Goal: Use online tool/utility: Use online tool/utility

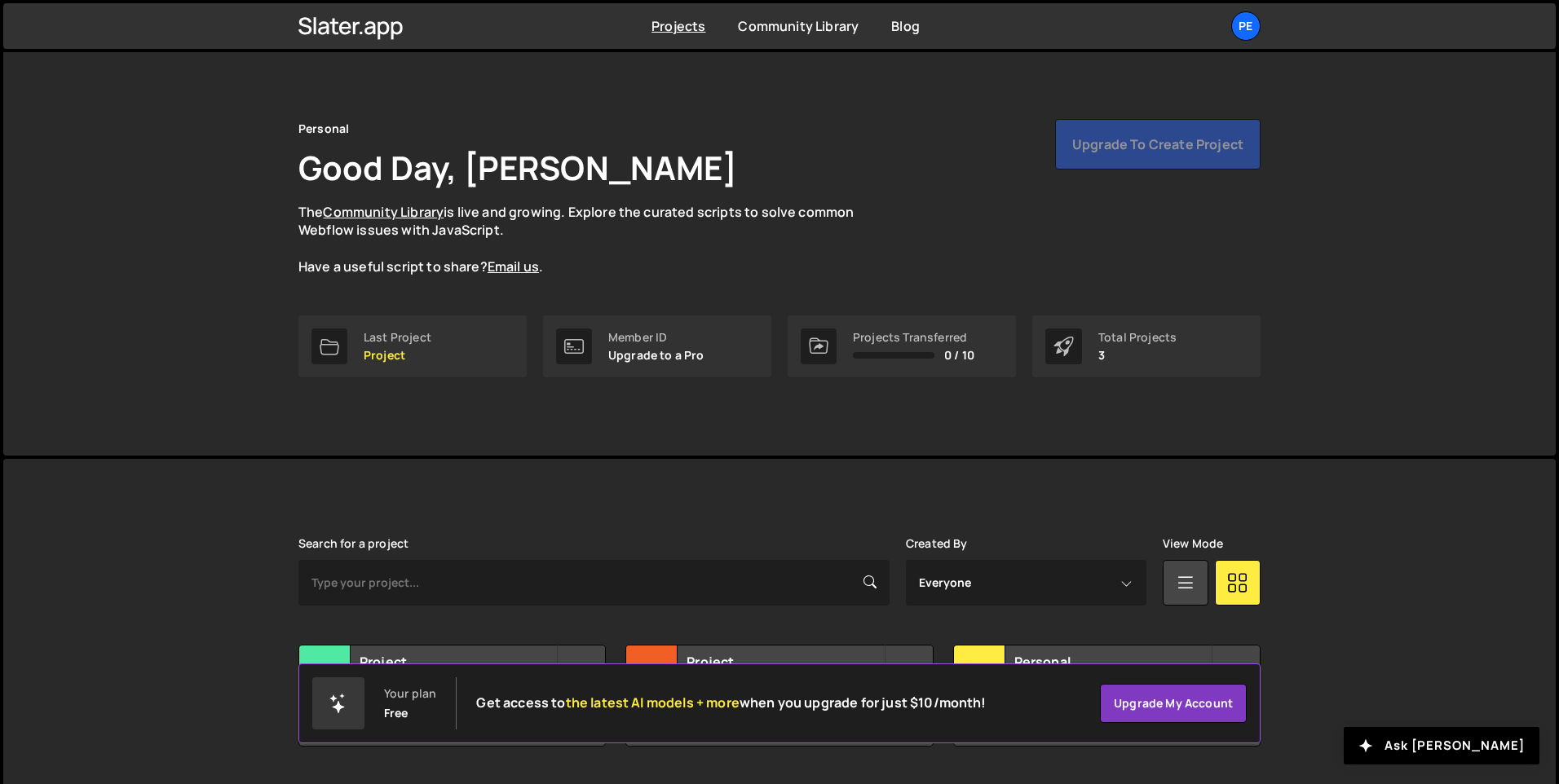
scroll to position [55, 0]
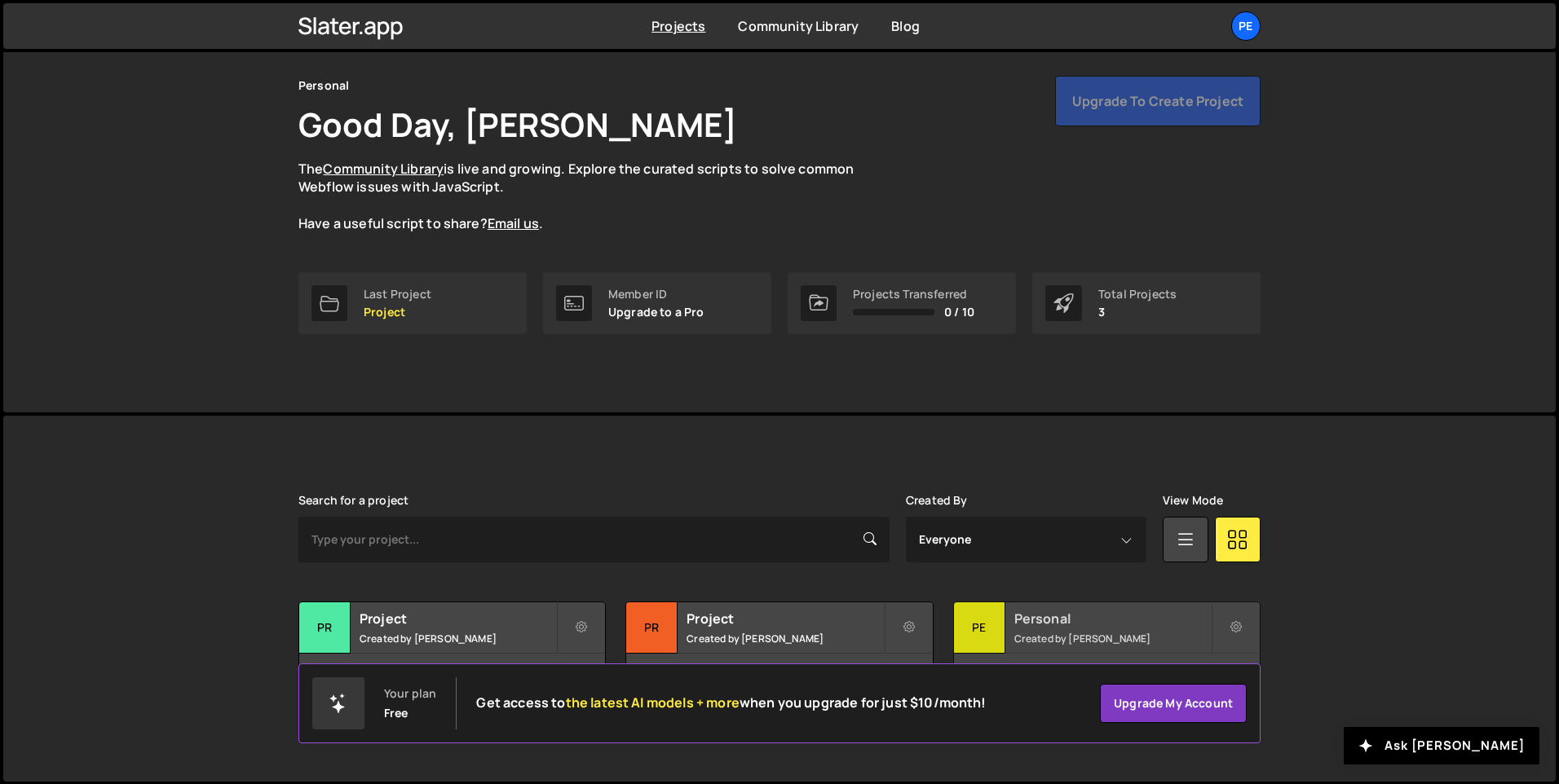
click at [982, 631] on div "Pe" at bounding box center [980, 628] width 52 height 52
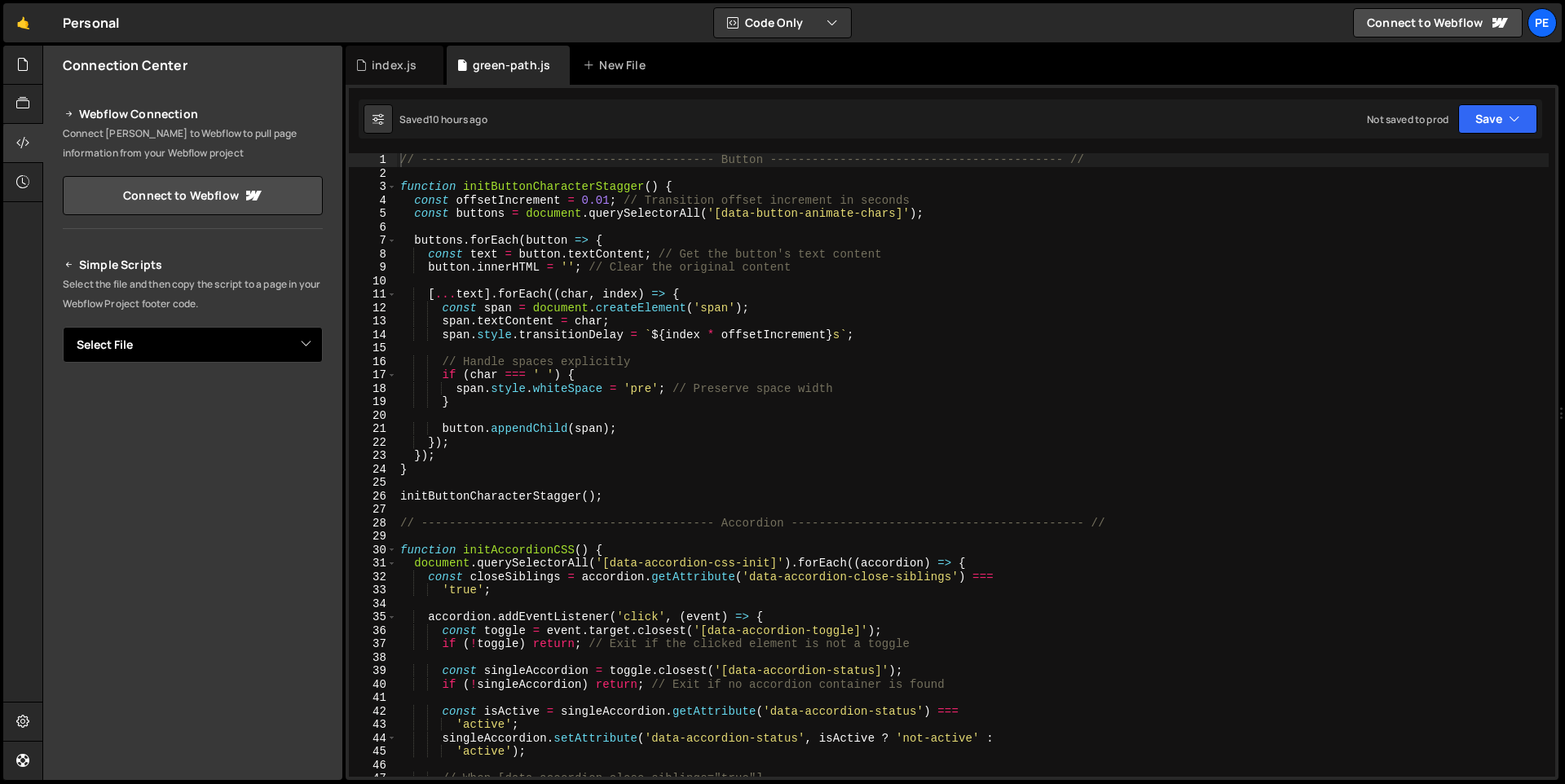
click at [239, 347] on select "Select File green-path.js index.js" at bounding box center [192, 344] width 260 height 36
select select "47895"
click at [62, 327] on select "Select File green-path.js index.js" at bounding box center [192, 344] width 260 height 36
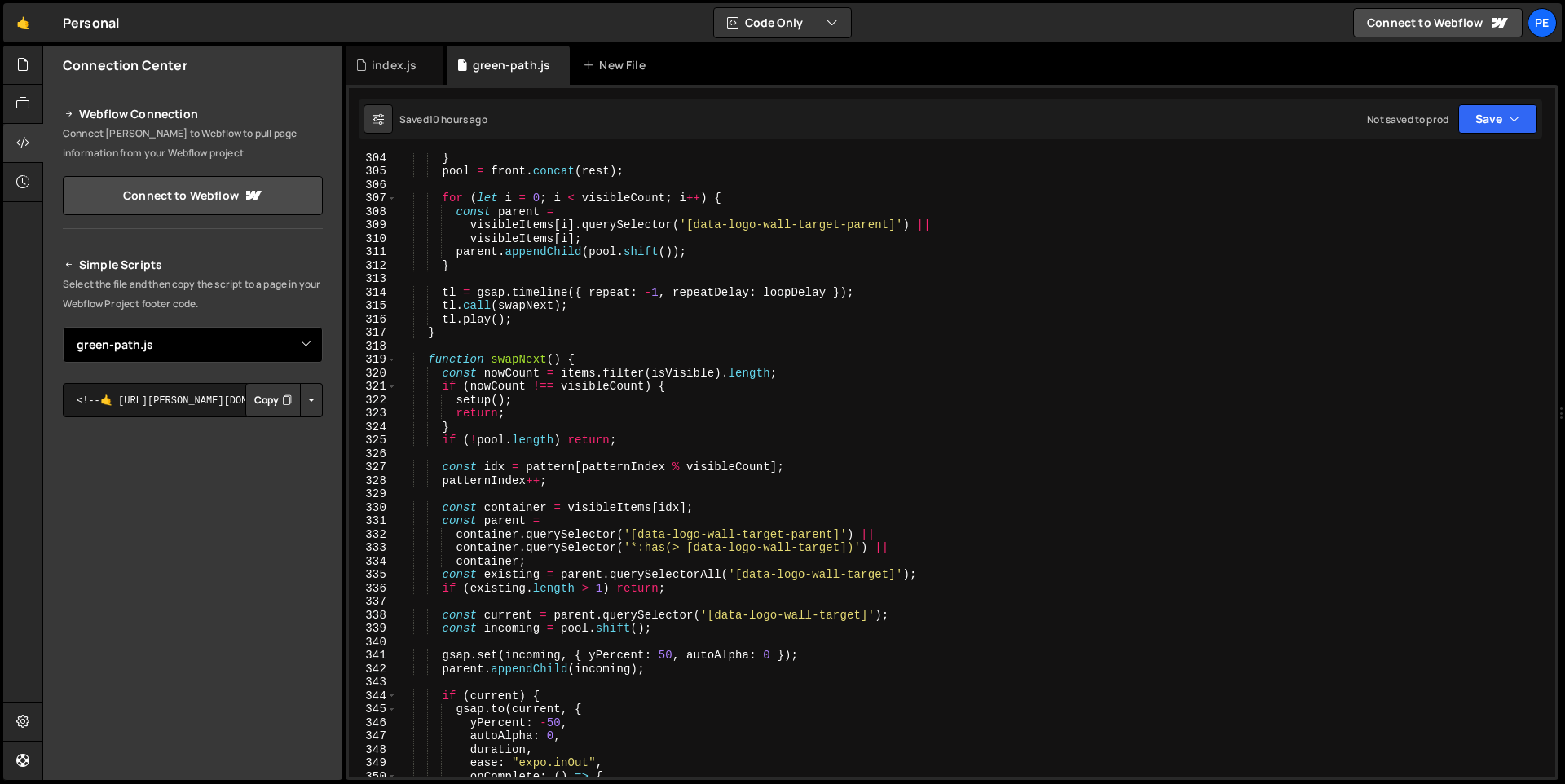
scroll to position [4870, 0]
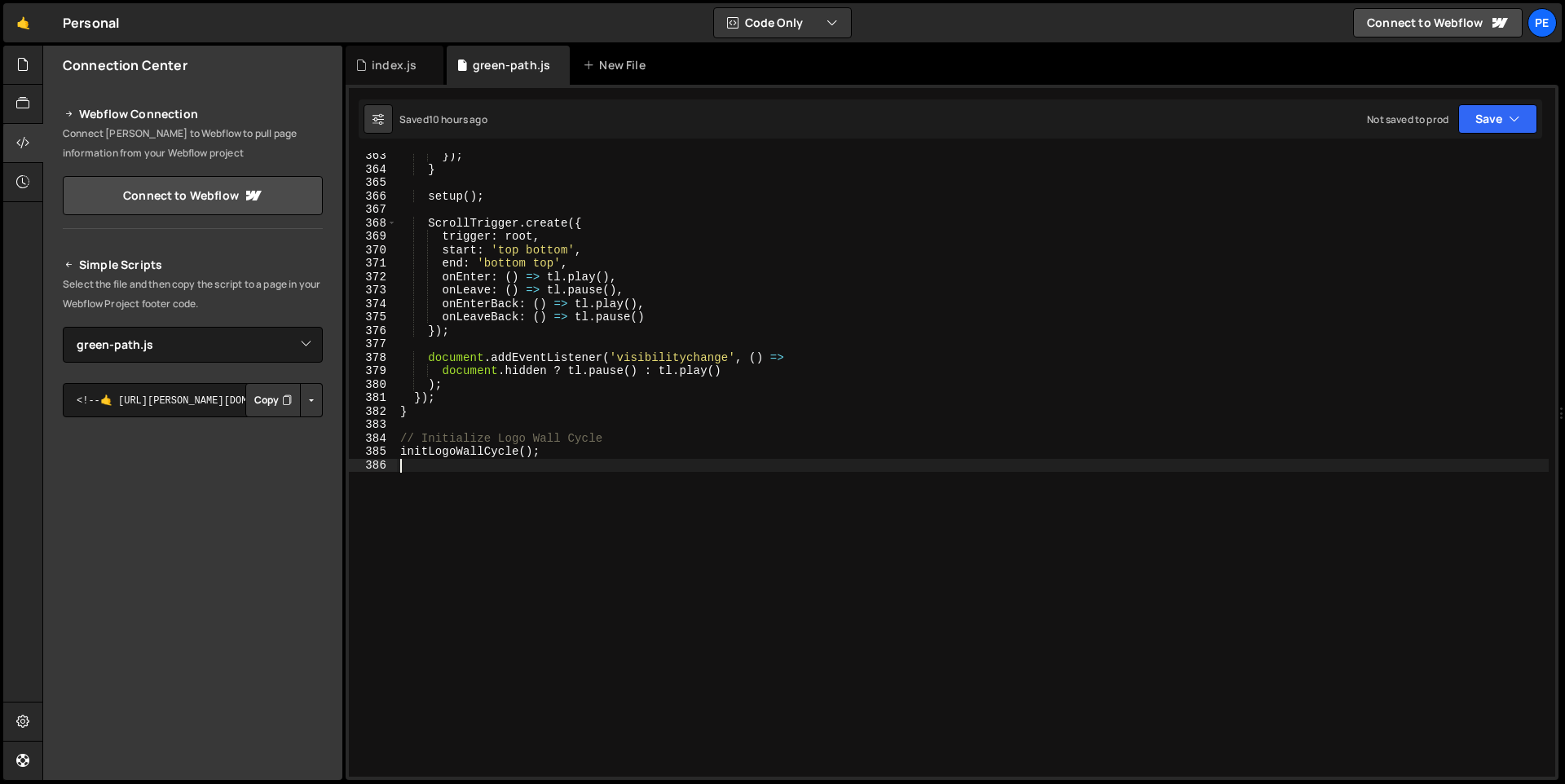
click at [476, 470] on div "}) ; } setup ( ) ; ScrollTrigger . create ({ trigger : root , start : 'top bott…" at bounding box center [972, 474] width 1152 height 650
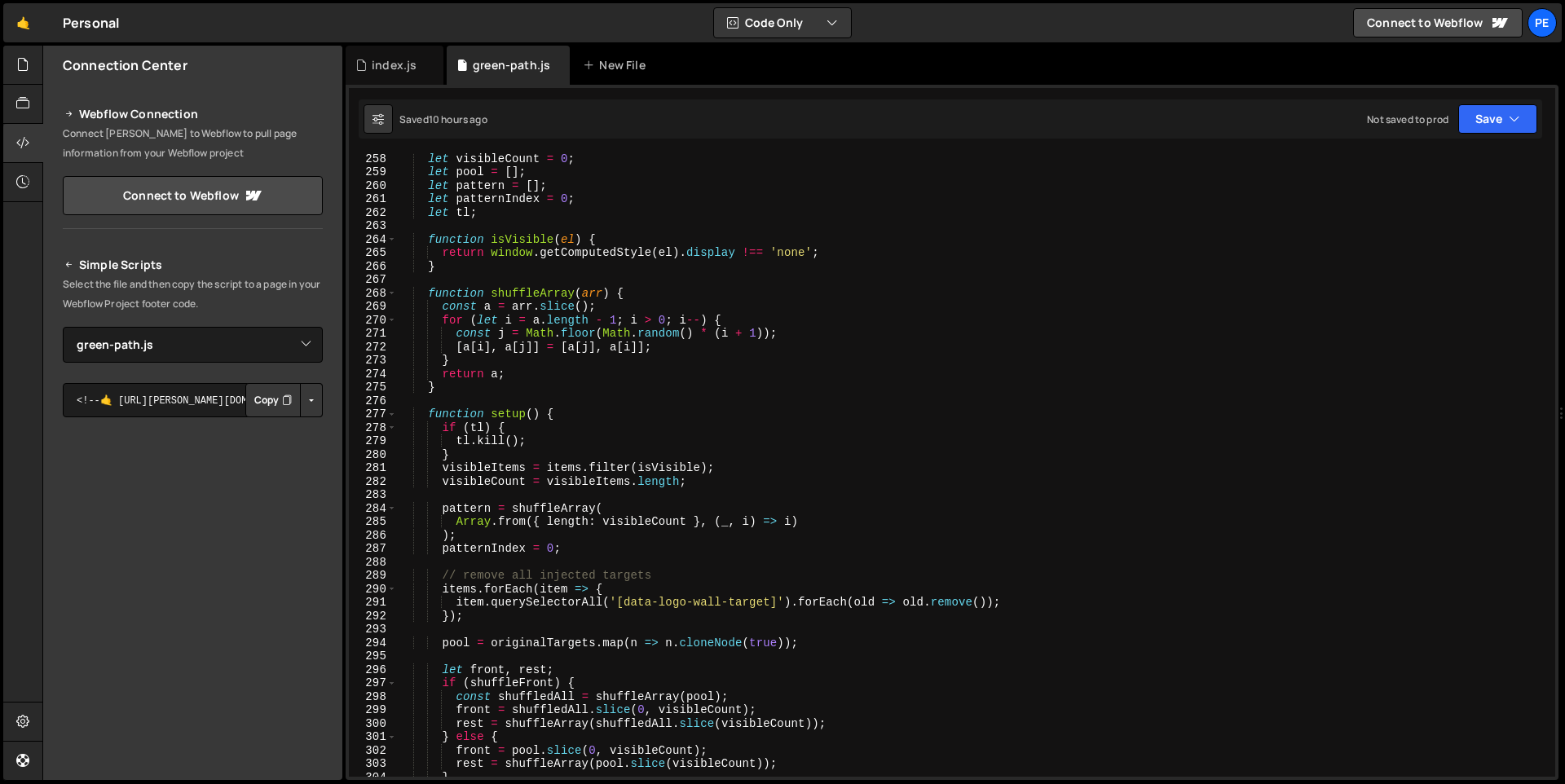
scroll to position [3120, 0]
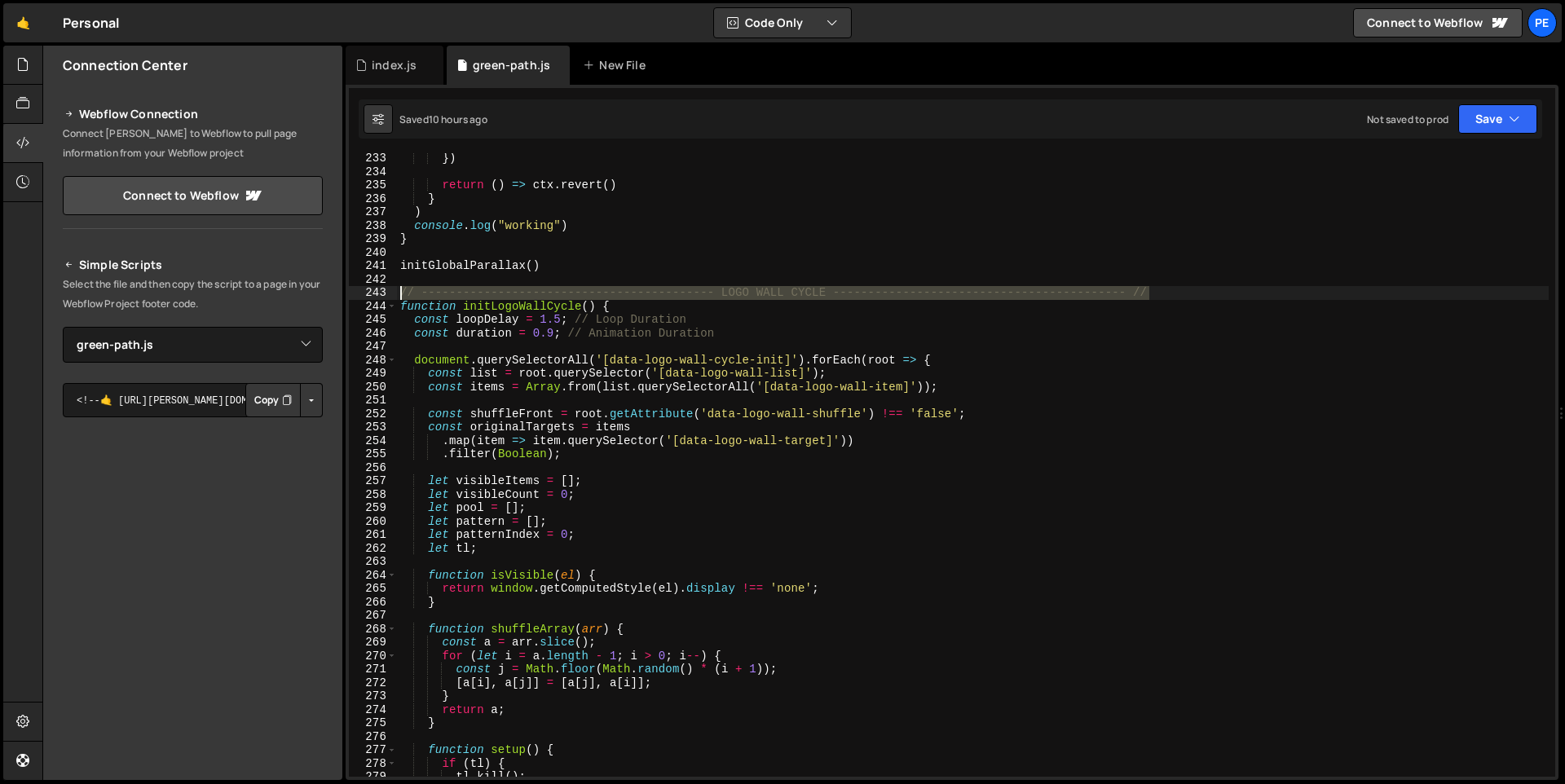
drag, startPoint x: 1178, startPoint y: 292, endPoint x: 394, endPoint y: 293, distance: 784.0
click at [394, 293] on div "233 234 235 236 237 238 239 240 241 242 243 244 245 246 247 248 249 250 251 252…" at bounding box center [951, 465] width 1206 height 624
type textarea "// ------------------------------------------ LOGO WALL CYCLE -----------------…"
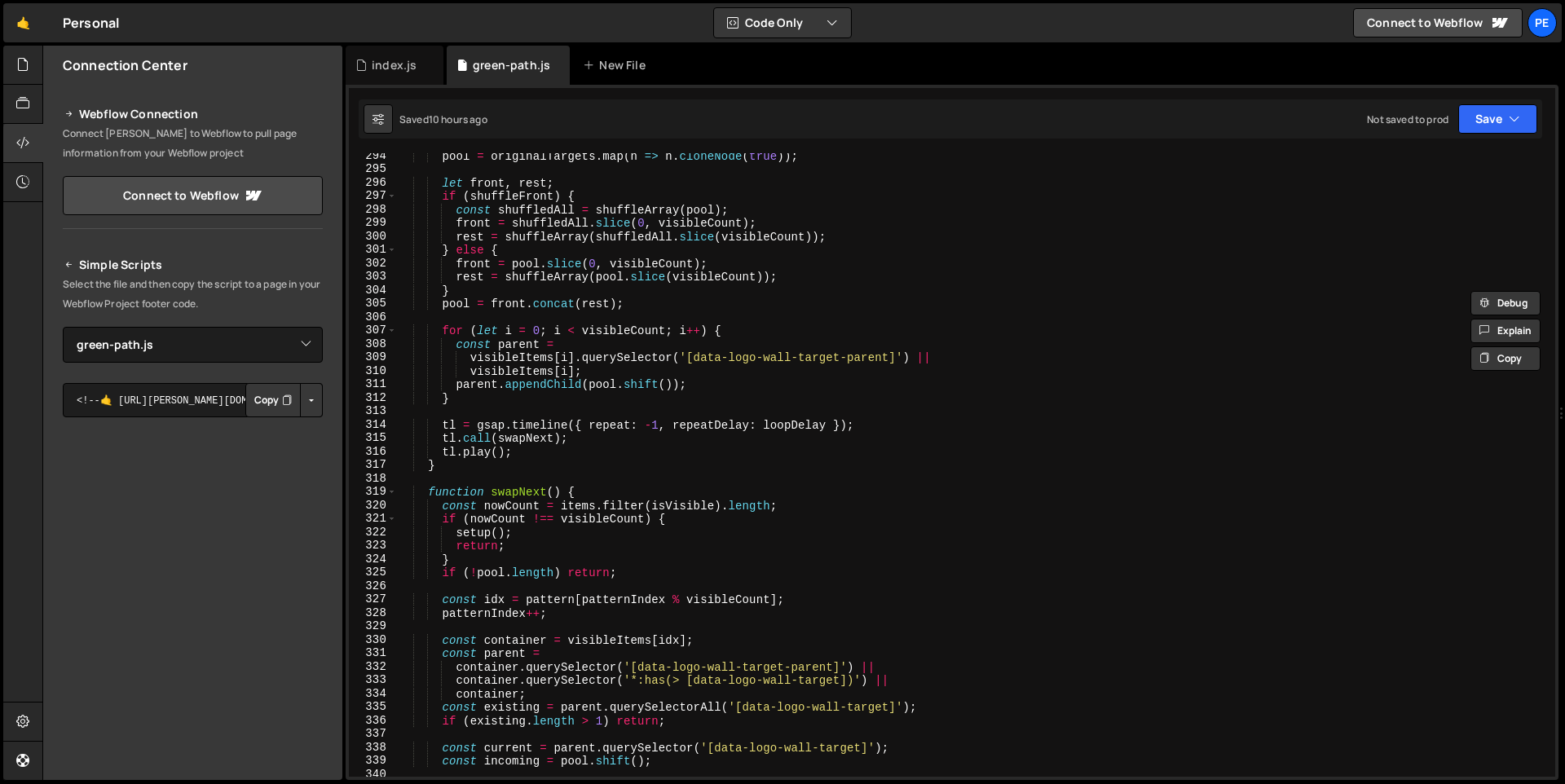
scroll to position [4870, 0]
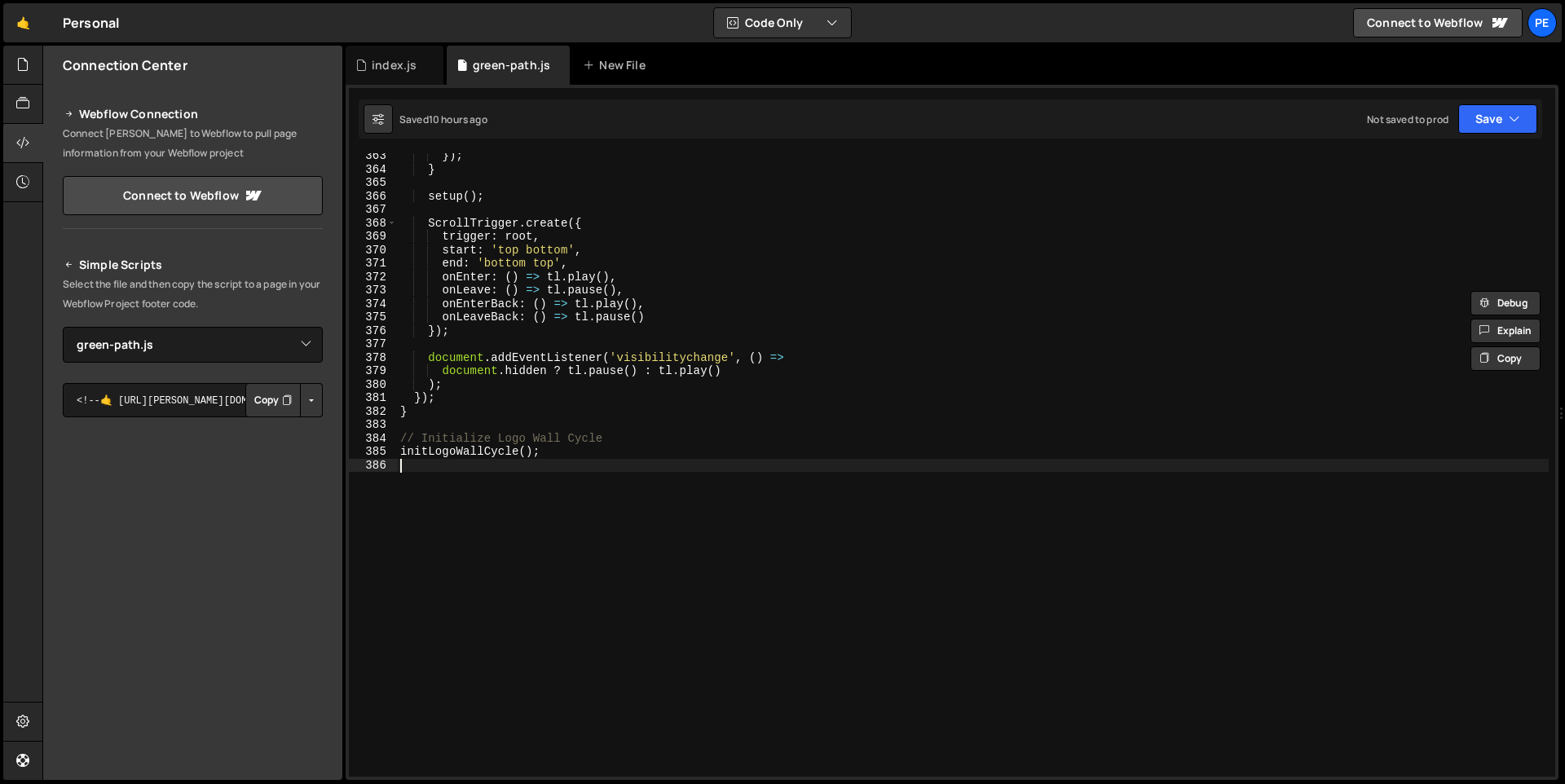
click at [447, 486] on div "}) ; } setup ( ) ; ScrollTrigger . create ({ trigger : root , start : 'top bott…" at bounding box center [972, 474] width 1152 height 650
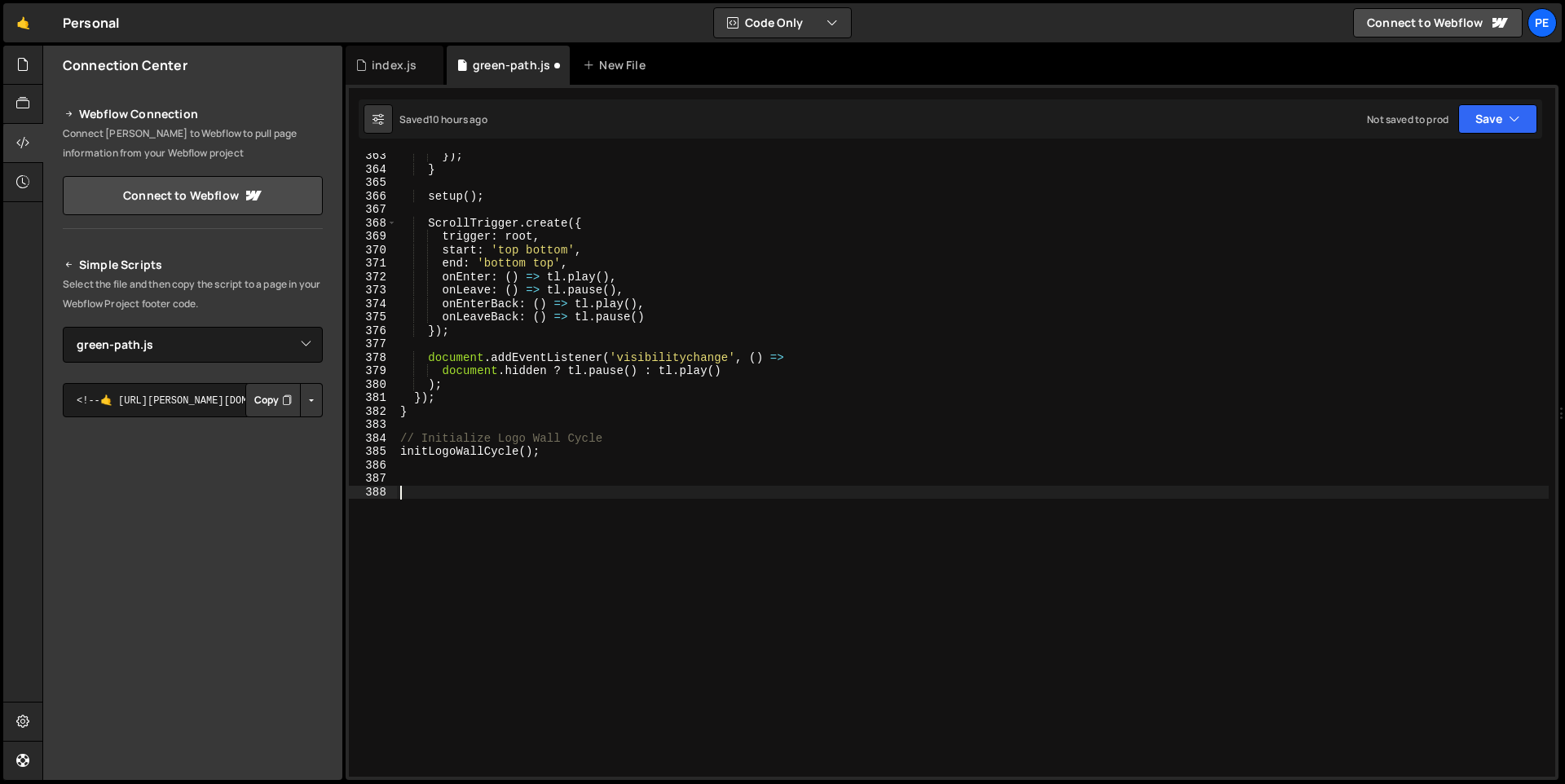
paste textarea "// ------------------------------------------ LOGO WALL CYCLE -----------------…"
type textarea "// ------------------------------------------ LOGO WALL CYCLE -----------------…"
drag, startPoint x: 829, startPoint y: 493, endPoint x: 724, endPoint y: 491, distance: 105.0
click at [723, 492] on div "}) ; } setup ( ) ; ScrollTrigger . create ({ trigger : root , start : 'top bott…" at bounding box center [972, 474] width 1152 height 650
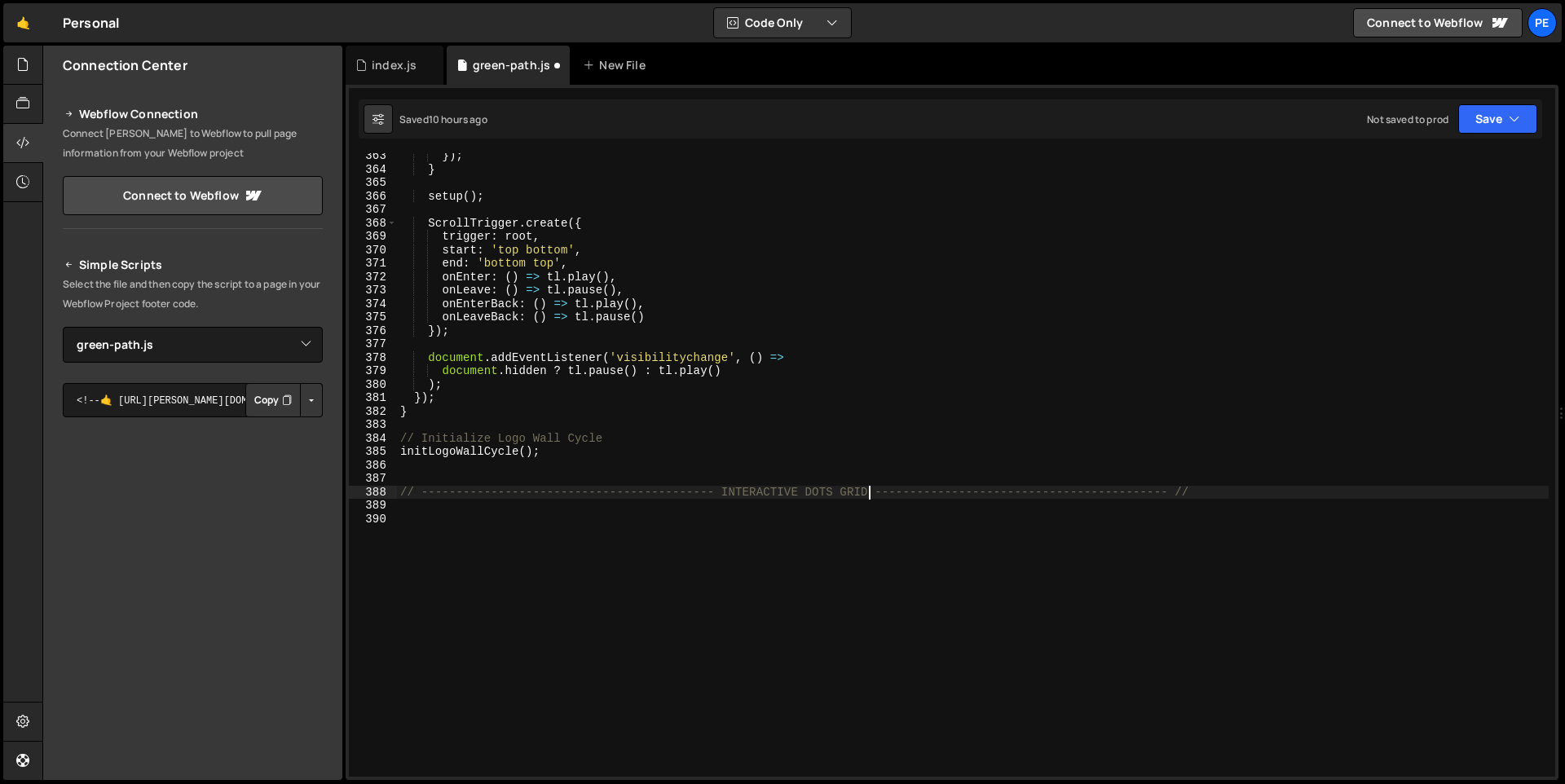
type textarea "// ------------------------------------------ INTERACTIVE DOTS GRID -----------…"
click at [590, 514] on div "}) ; } setup ( ) ; ScrollTrigger . create ({ trigger : root , start : 'top bott…" at bounding box center [972, 474] width 1152 height 650
paste textarea "});"
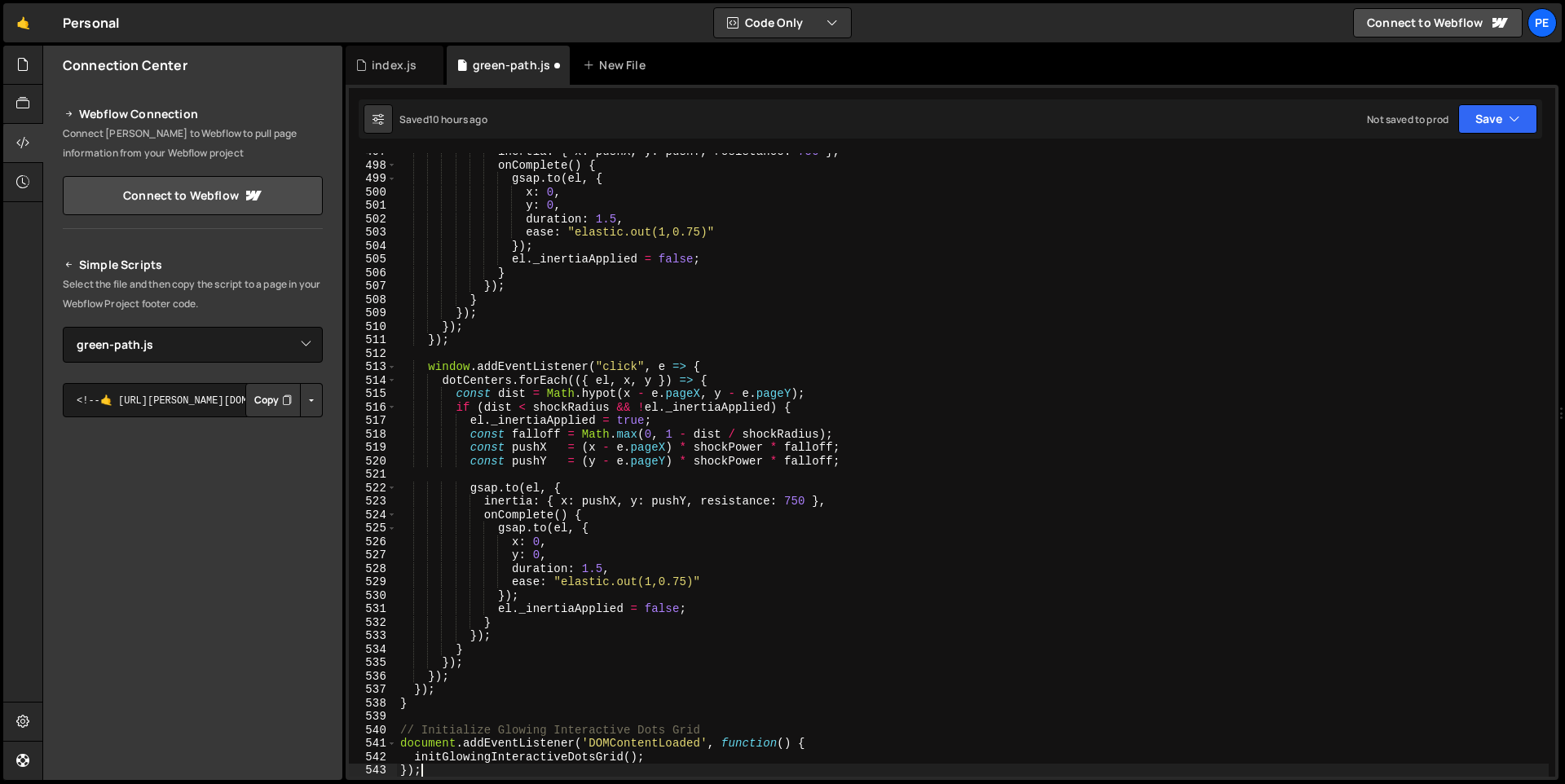
scroll to position [6981, 0]
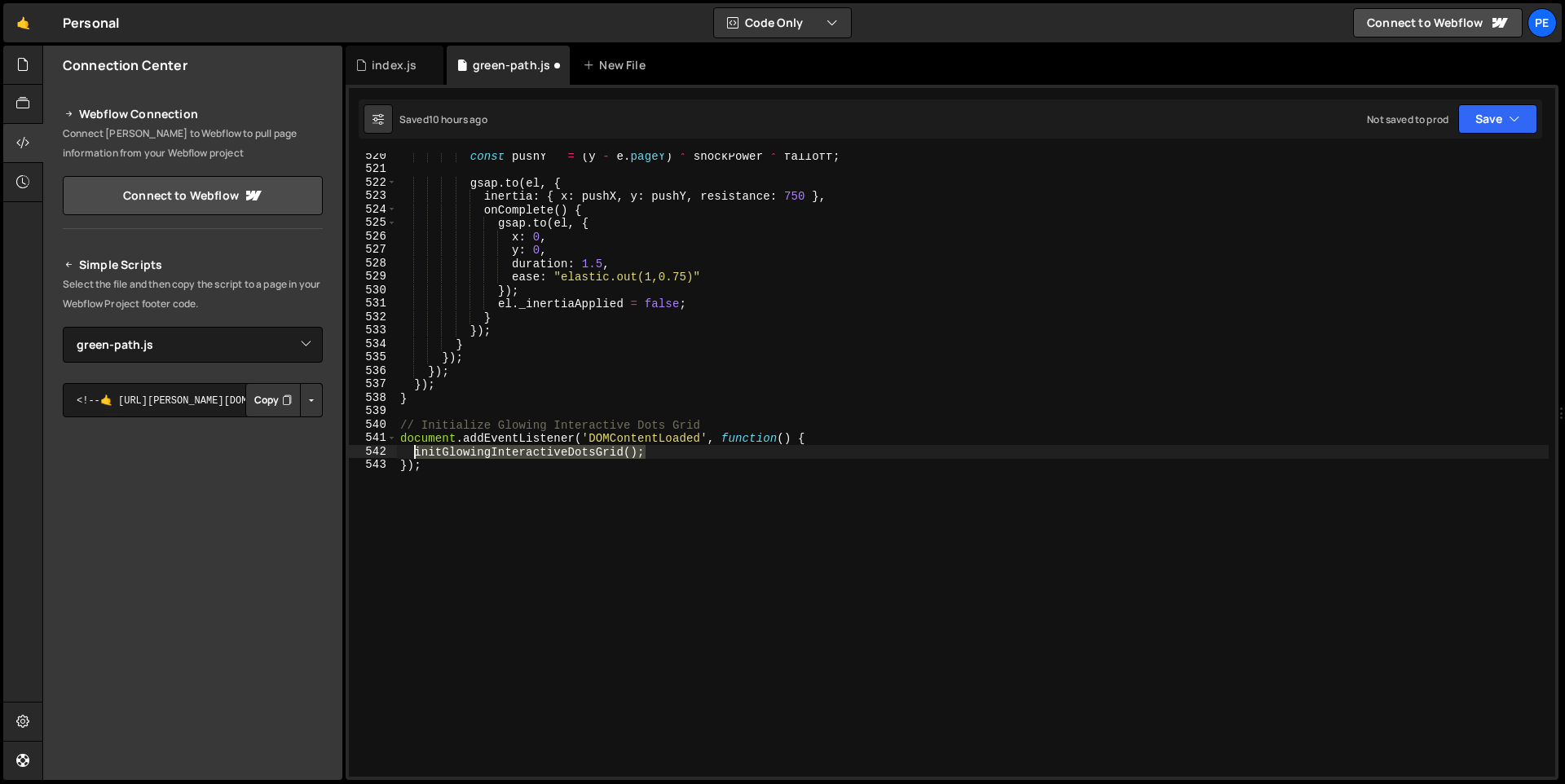
drag, startPoint x: 674, startPoint y: 451, endPoint x: 413, endPoint y: 452, distance: 261.0
click at [413, 452] on div "const pushY = ( y - e . pageY ) * shockPower * falloff ; gsap . to ( el , { ine…" at bounding box center [972, 474] width 1152 height 650
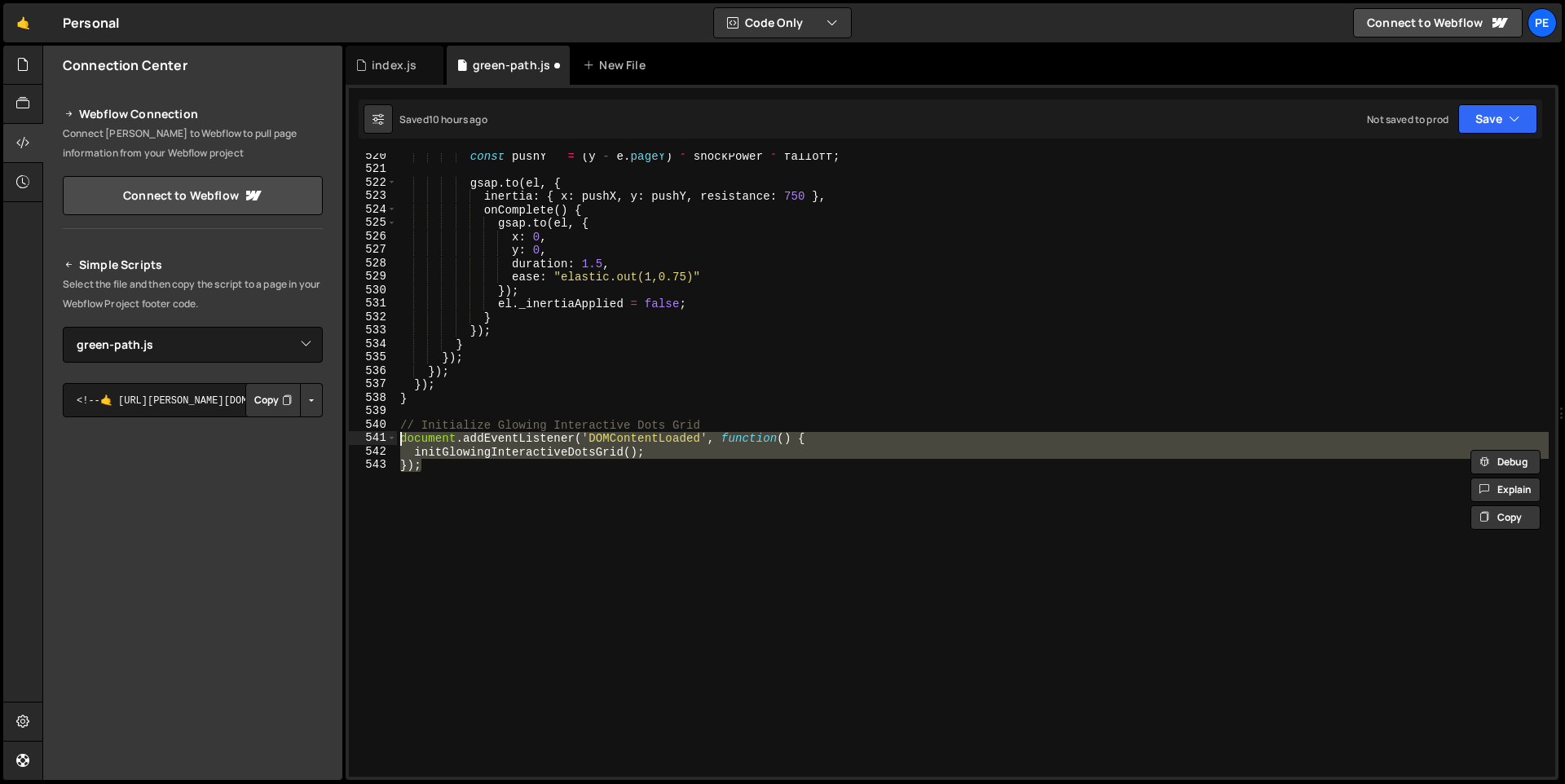
drag, startPoint x: 432, startPoint y: 465, endPoint x: 397, endPoint y: 439, distance: 43.6
click at [397, 439] on div "const pushY = ( y - e . pageY ) * shockPower * falloff ; gsap . to ( el , { ine…" at bounding box center [972, 474] width 1152 height 650
paste textarea
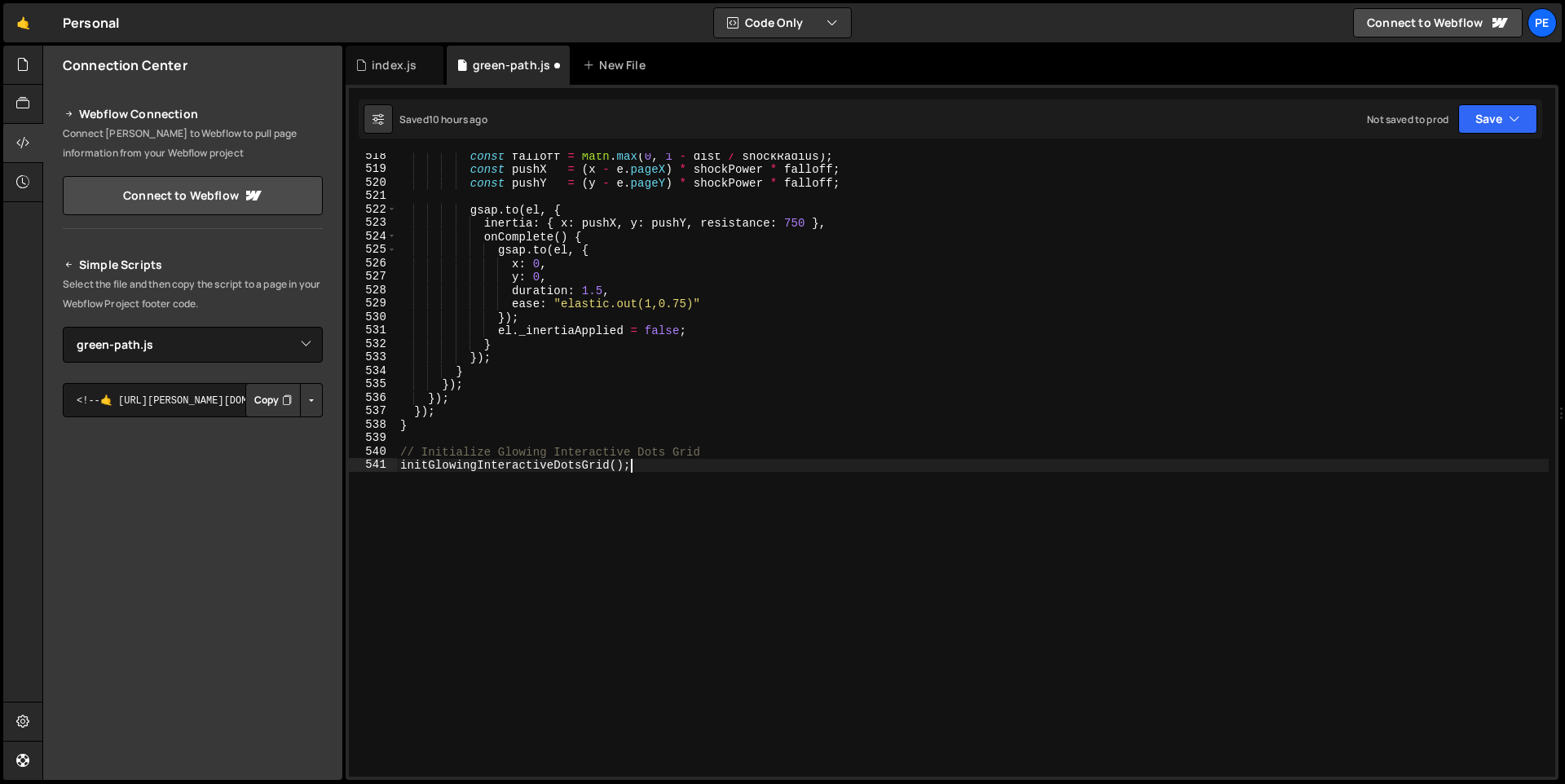
scroll to position [6955, 0]
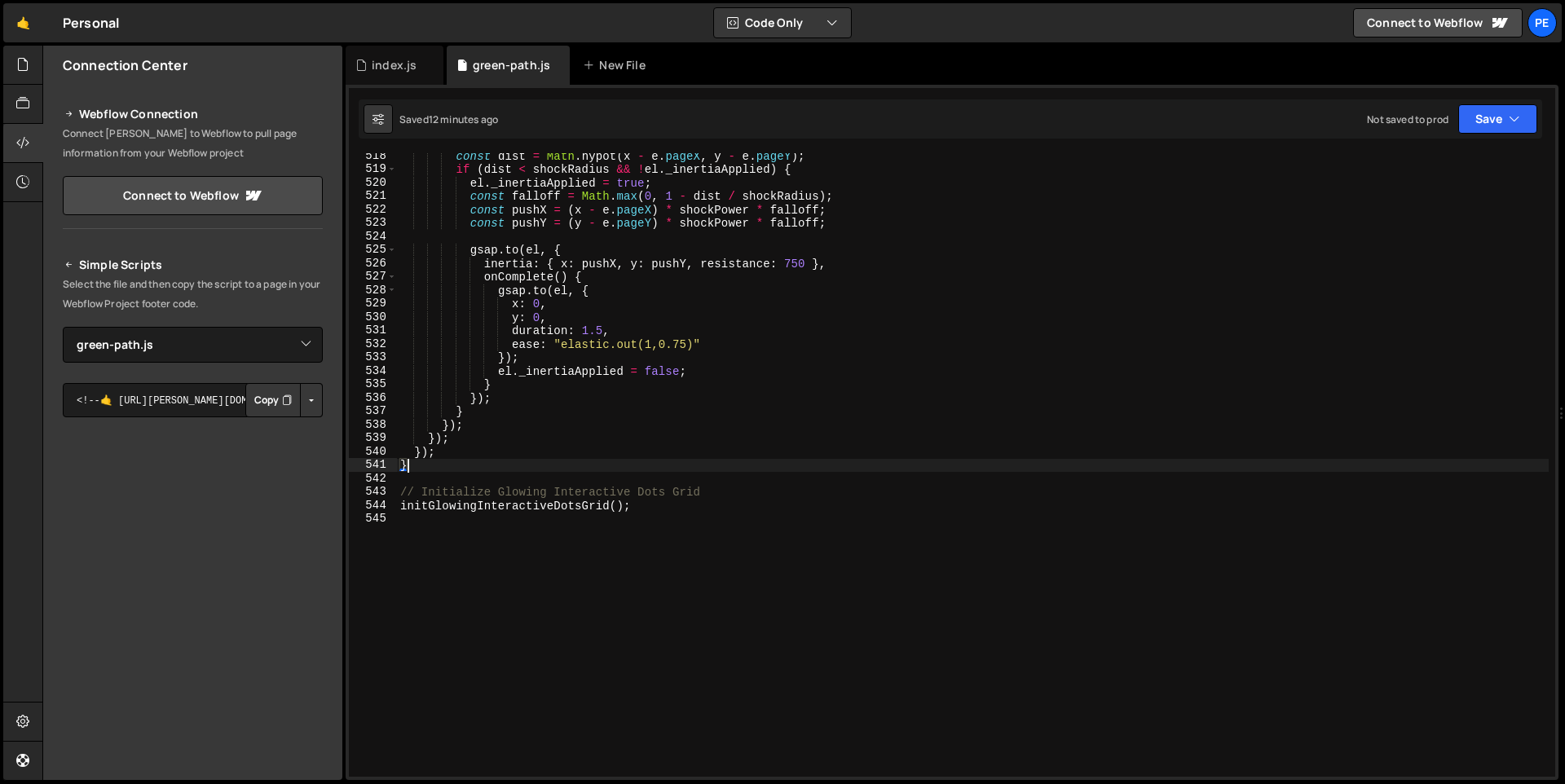
click at [969, 288] on div "const dist = Math . hypot ( x - e . pageX , y - e . pageY ) ; if ( dist < shock…" at bounding box center [972, 474] width 1152 height 650
type textarea "[DOMAIN_NAME](el, {"
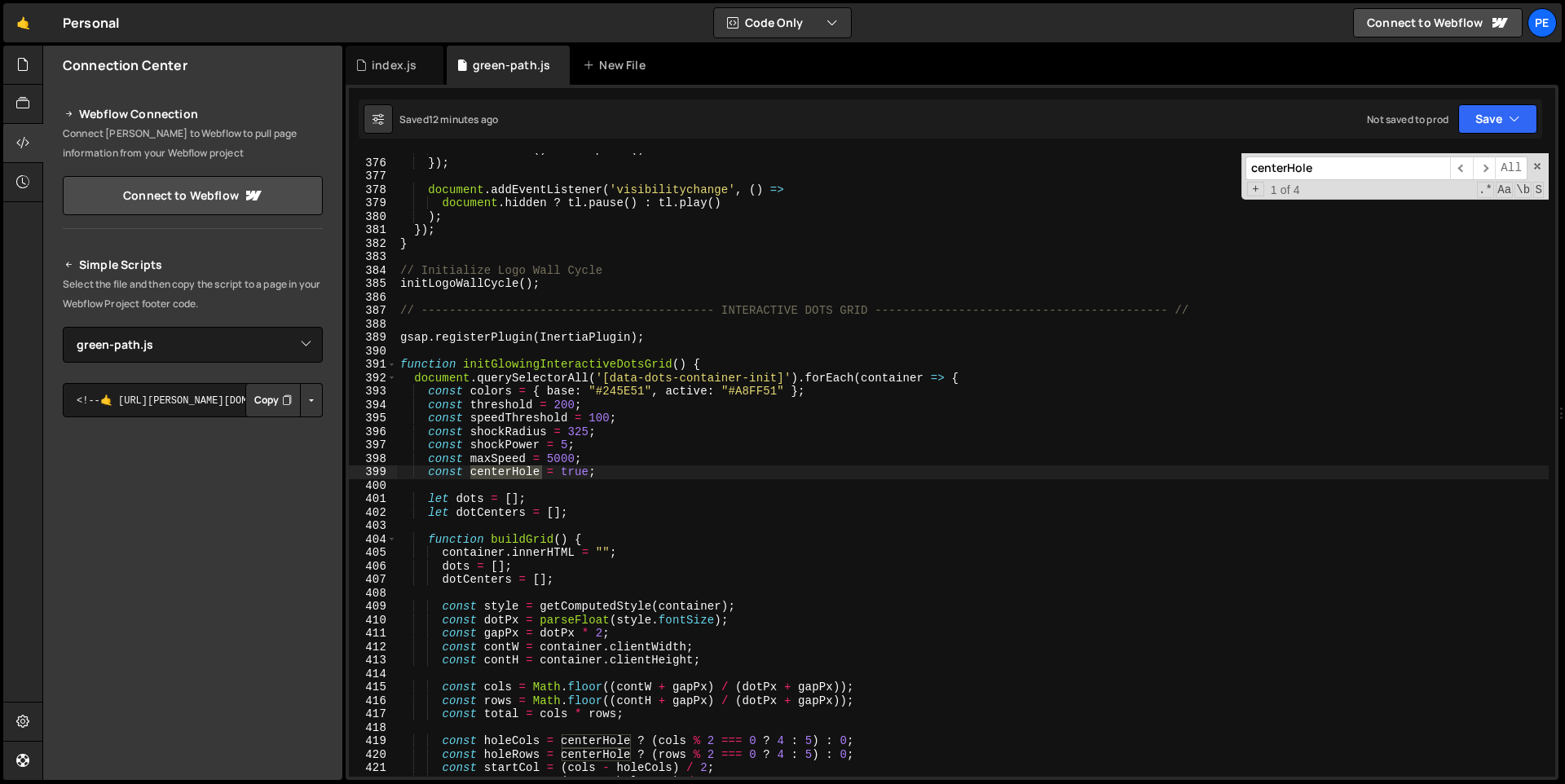
scroll to position [5038, 0]
type input "centerHole"
click at [575, 474] on div "onLeaveBack : ( ) => tl . pause ( ) }) ; document . addEventListener ( 'visibil…" at bounding box center [972, 467] width 1152 height 650
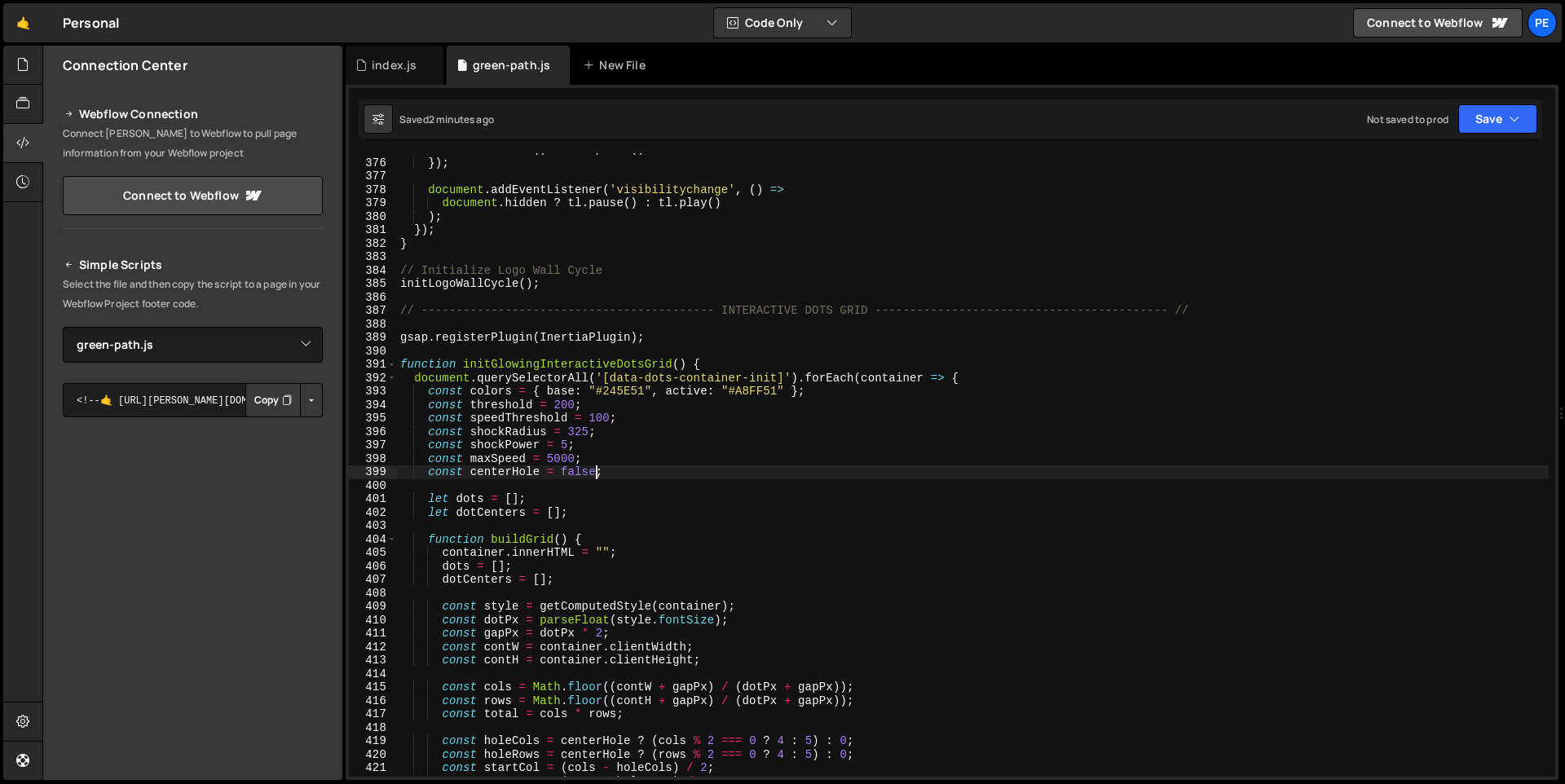
click at [502, 470] on div "onLeaveBack : ( ) => tl . pause ( ) }) ; document . addEventListener ( 'visibil…" at bounding box center [972, 467] width 1152 height 650
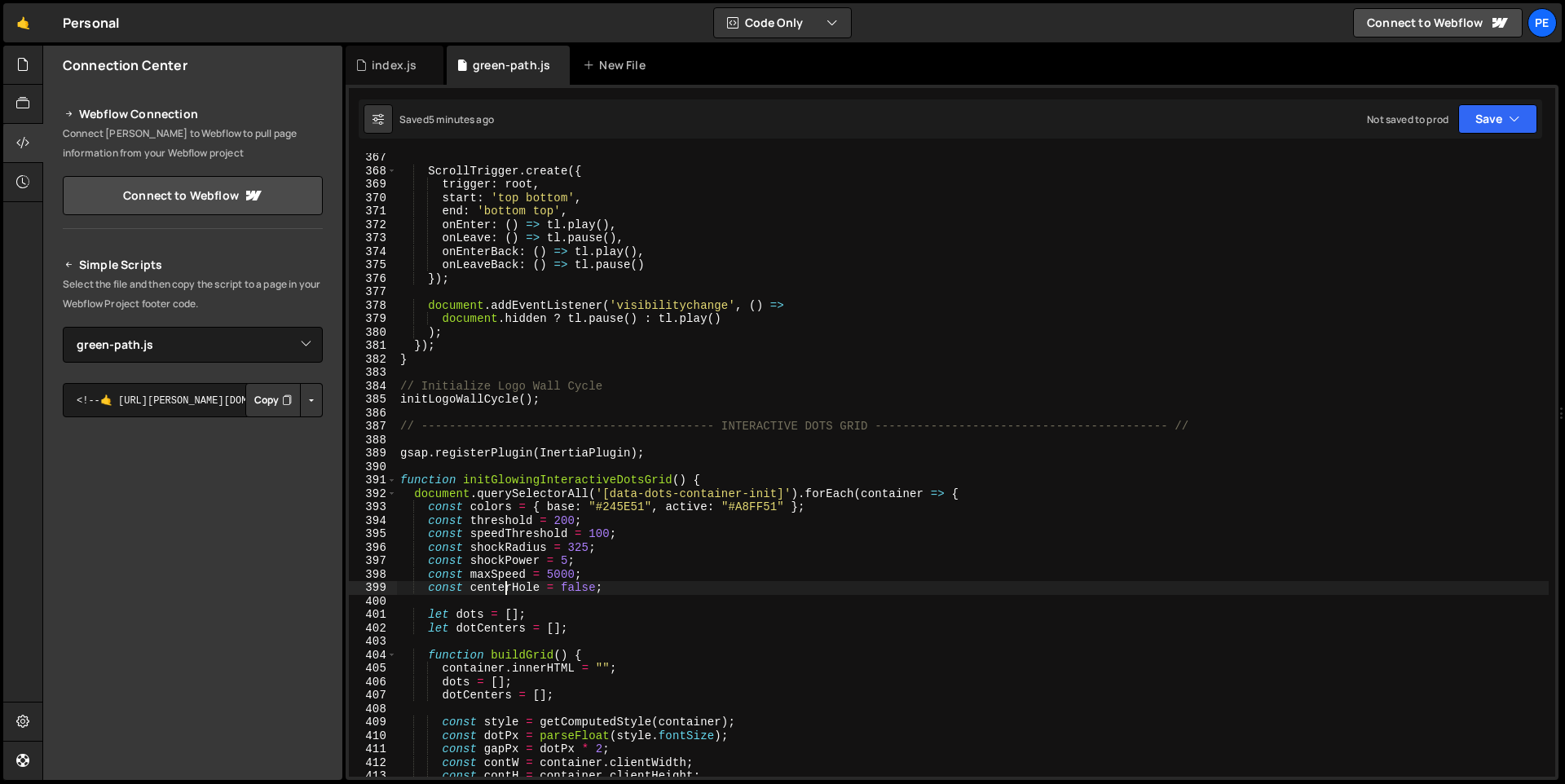
scroll to position [4923, 0]
click at [622, 508] on div "ScrollTrigger . create ({ trigger : root , start : 'top bottom' , end : 'bottom…" at bounding box center [972, 476] width 1152 height 650
paste textarea "#113844"
click at [756, 507] on div "ScrollTrigger . create ({ trigger : root , start : 'top bottom' , end : 'bottom…" at bounding box center [972, 476] width 1152 height 650
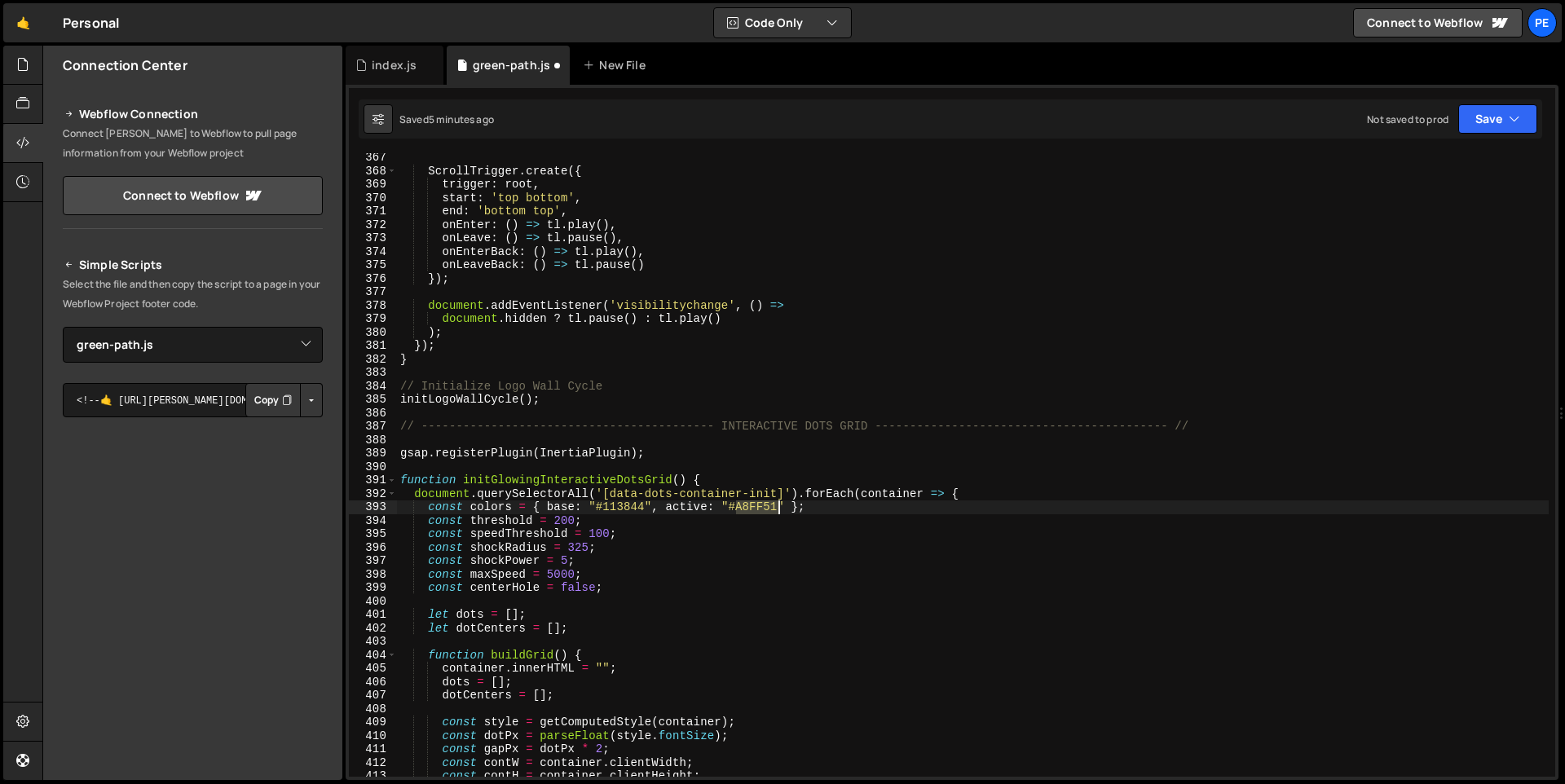
click at [756, 507] on div "ScrollTrigger . create ({ trigger : root , start : 'top bottom' , end : 'bottom…" at bounding box center [972, 476] width 1152 height 650
paste textarea "B6FF4D"
click at [627, 506] on div "ScrollTrigger . create ({ trigger : root , start : 'top bottom' , end : 'bottom…" at bounding box center [972, 476] width 1152 height 650
paste textarea "245E51"
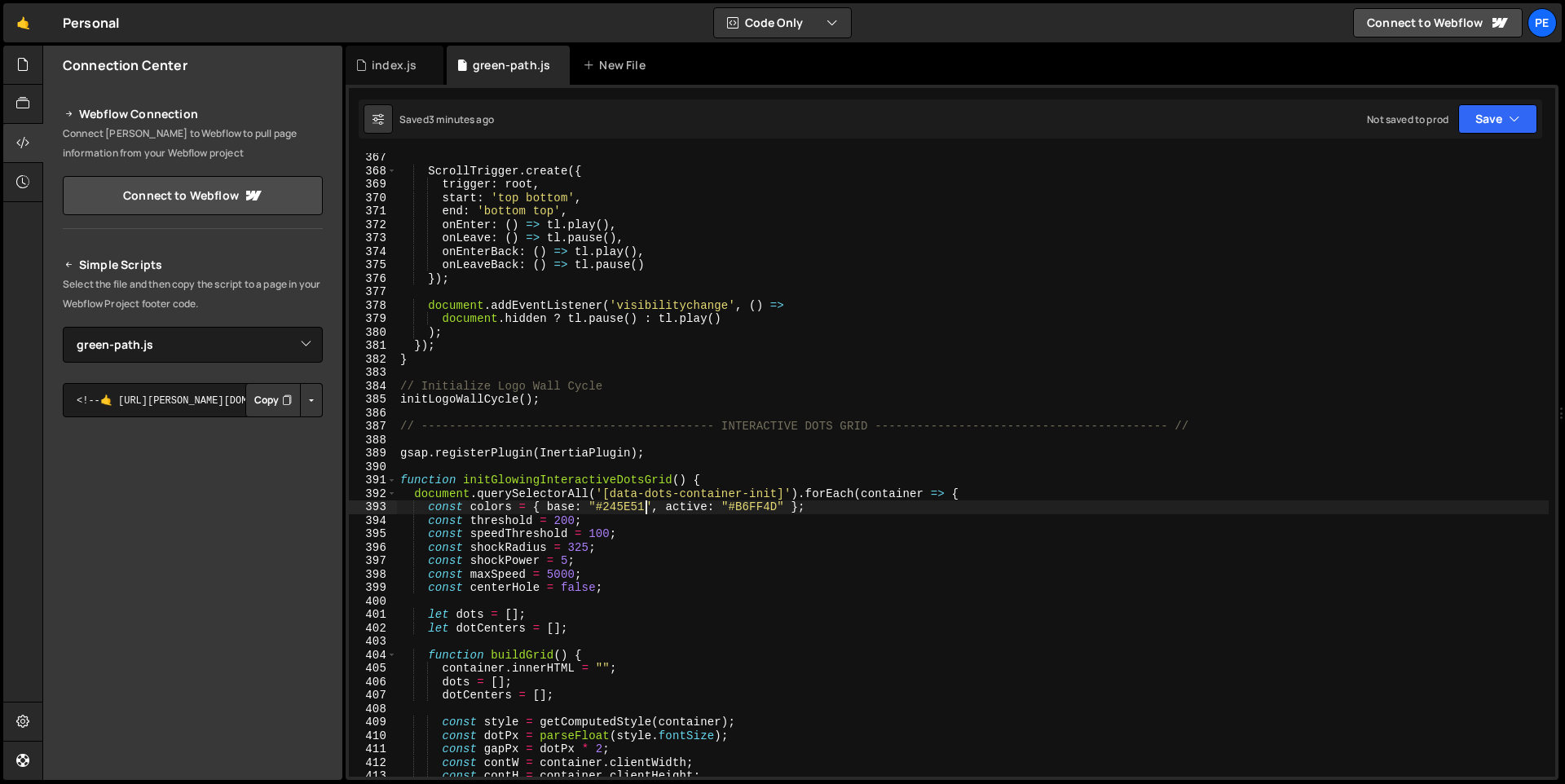
click at [629, 514] on div "ScrollTrigger . create ({ trigger : root , start : 'top bottom' , end : 'bottom…" at bounding box center [972, 476] width 1152 height 650
click at [624, 506] on div "ScrollTrigger . create ({ trigger : root , start : 'top bottom' , end : 'bottom…" at bounding box center [972, 476] width 1152 height 650
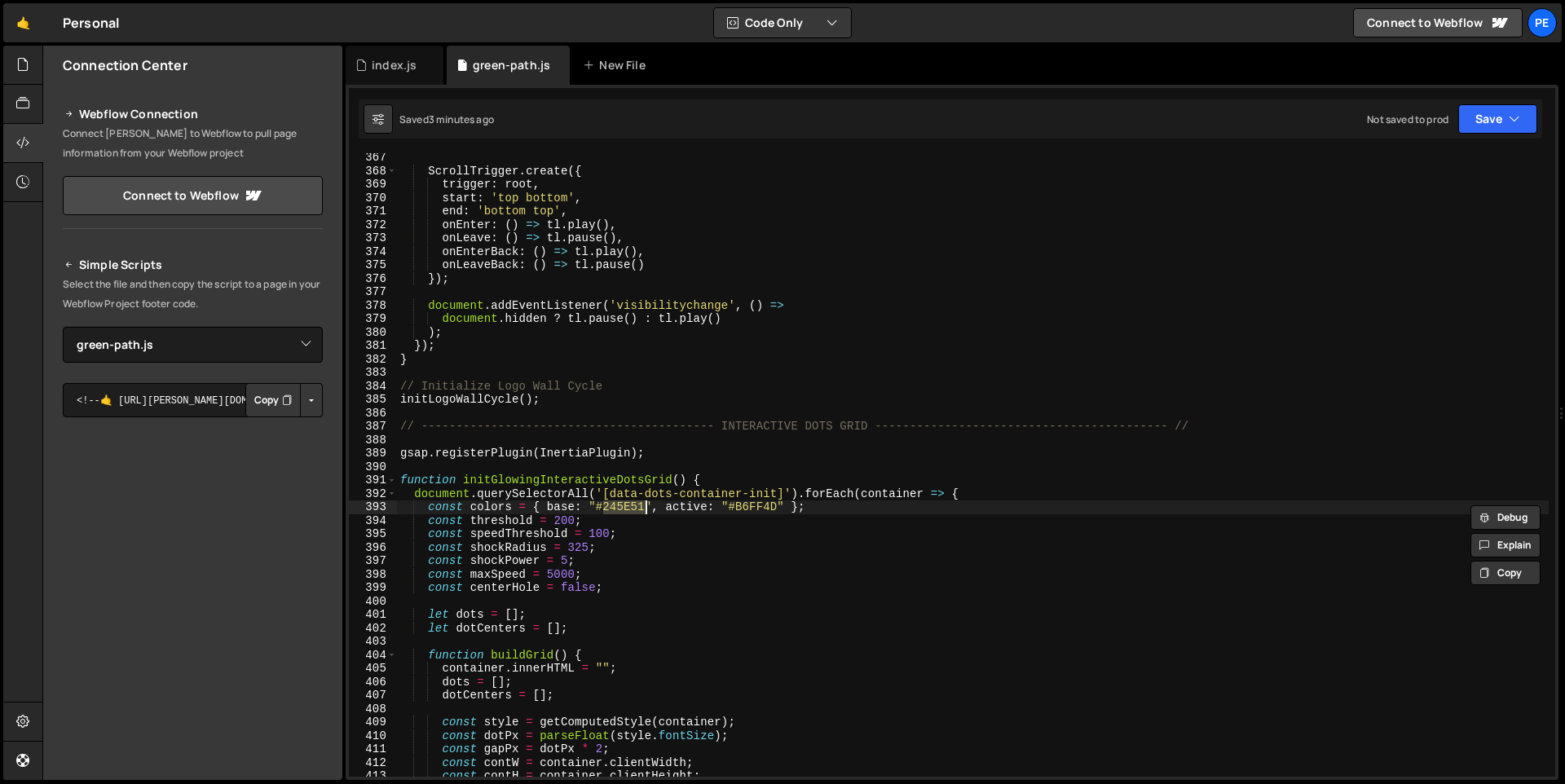
paste textarea "113844"
type textarea "const colors = { base: "#113844", active: "#B6FF4D" };"
click at [1496, 126] on button "Save" at bounding box center [1497, 118] width 79 height 29
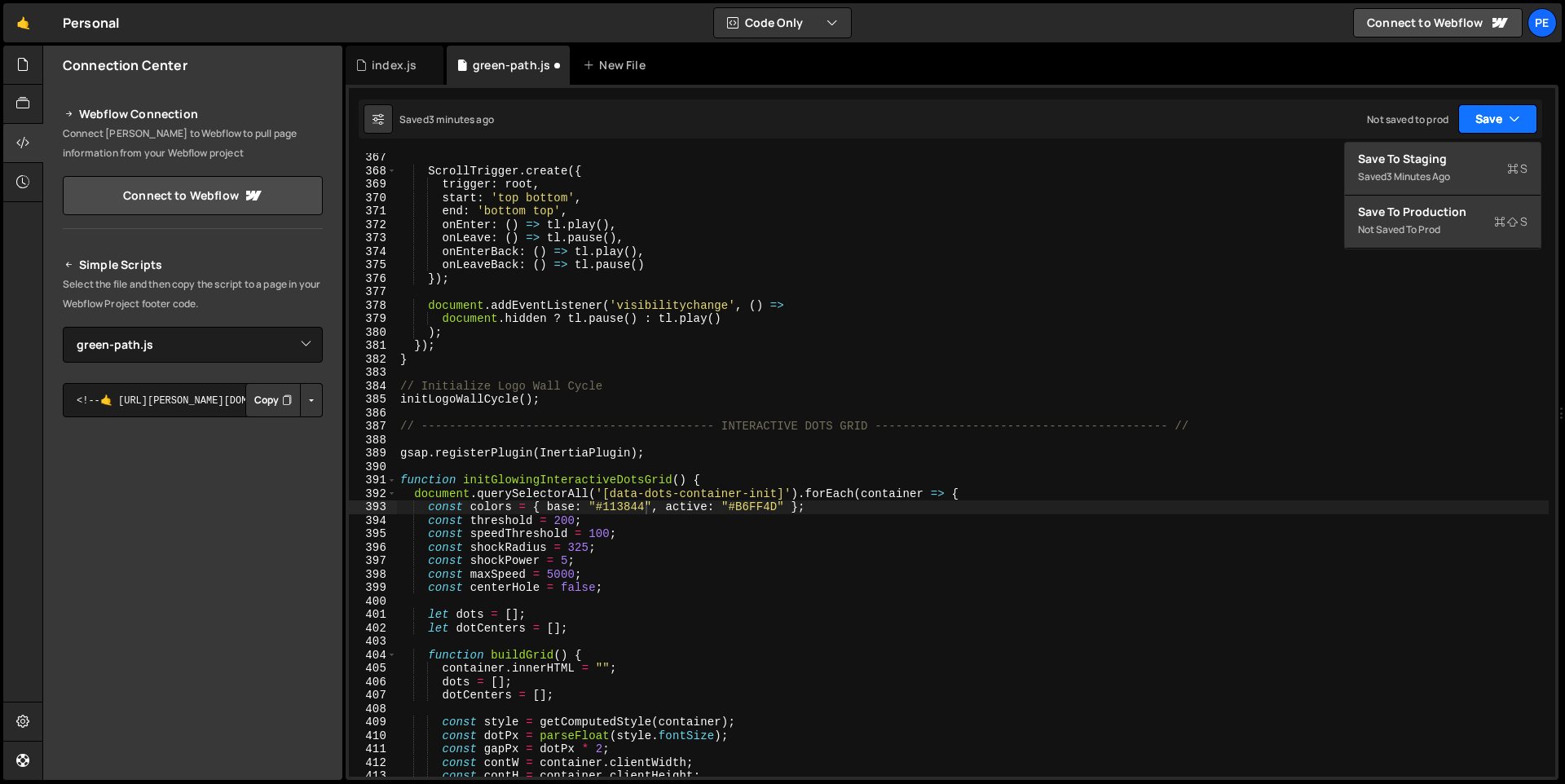
click at [1496, 126] on button "Save" at bounding box center [1497, 118] width 79 height 29
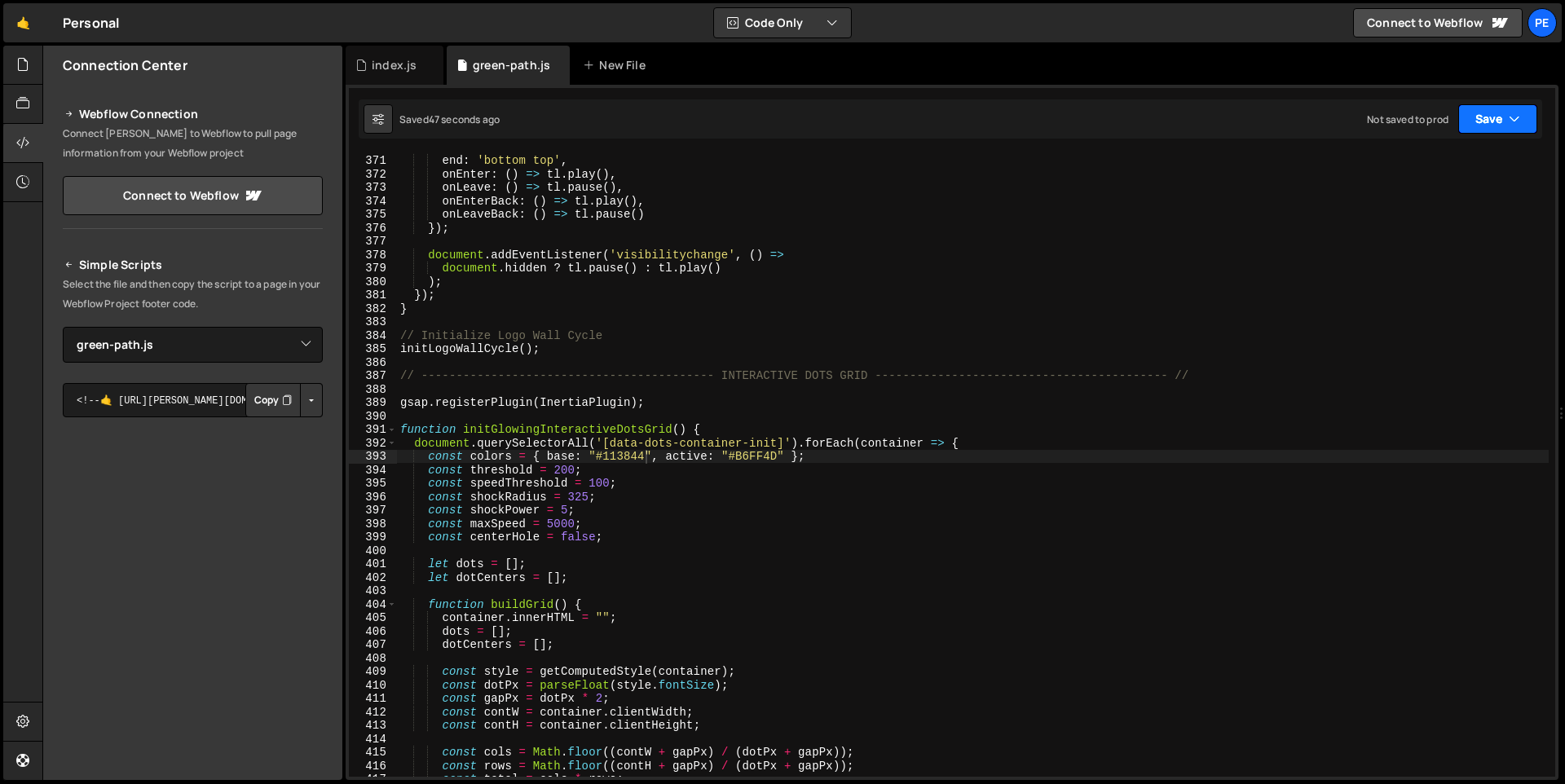
scroll to position [4973, 0]
drag, startPoint x: 555, startPoint y: 470, endPoint x: 574, endPoint y: 470, distance: 19.0
click at [574, 470] on div "start : 'top bottom' , end : 'bottom top' , onEnter : ( ) => tl . play ( ) , on…" at bounding box center [972, 466] width 1152 height 650
click at [563, 470] on div "start : 'top bottom' , end : 'bottom top' , onEnter : ( ) => tl . play ( ) , on…" at bounding box center [972, 465] width 1152 height 624
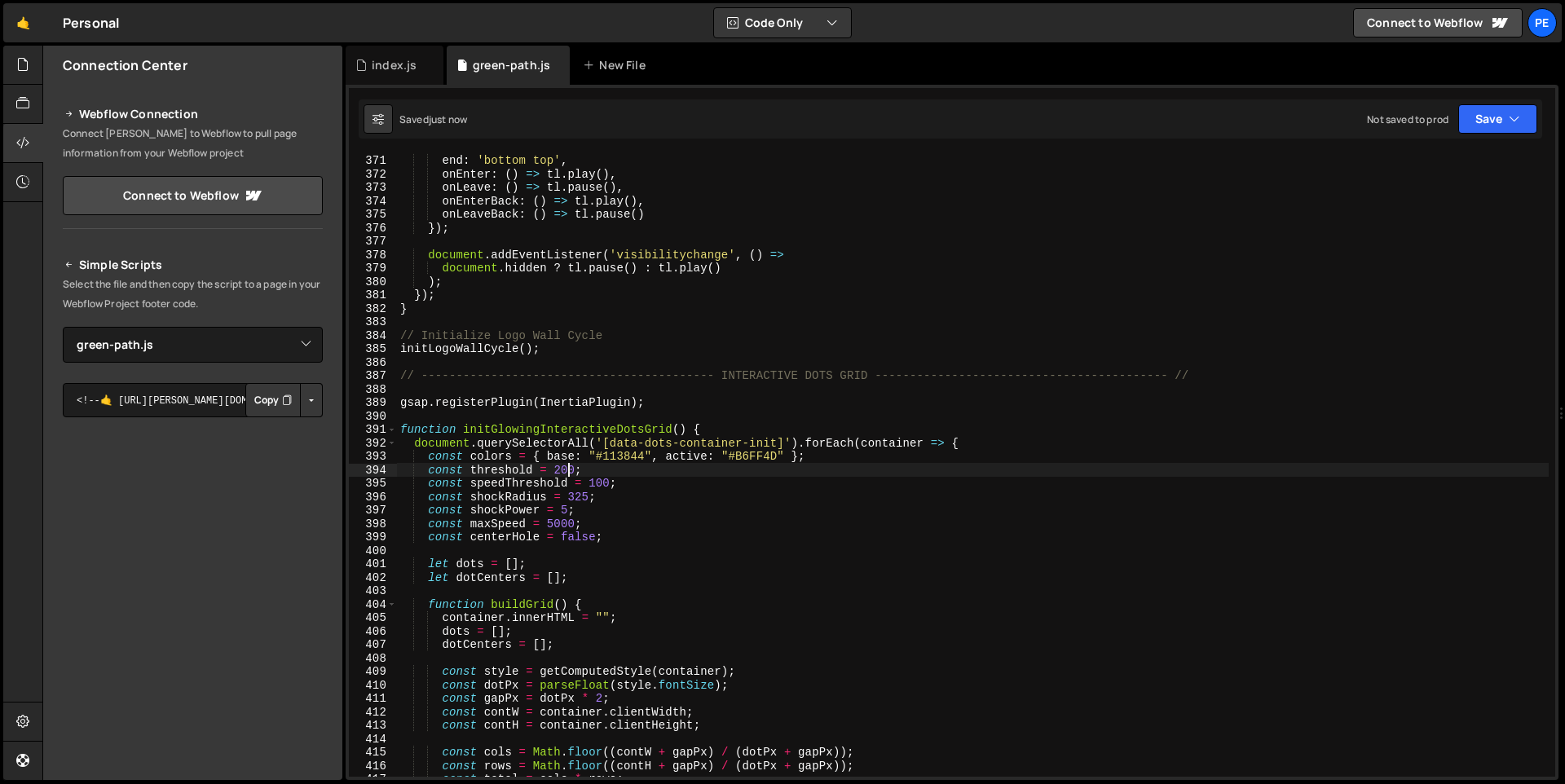
type textarea "const threshold = 200;"
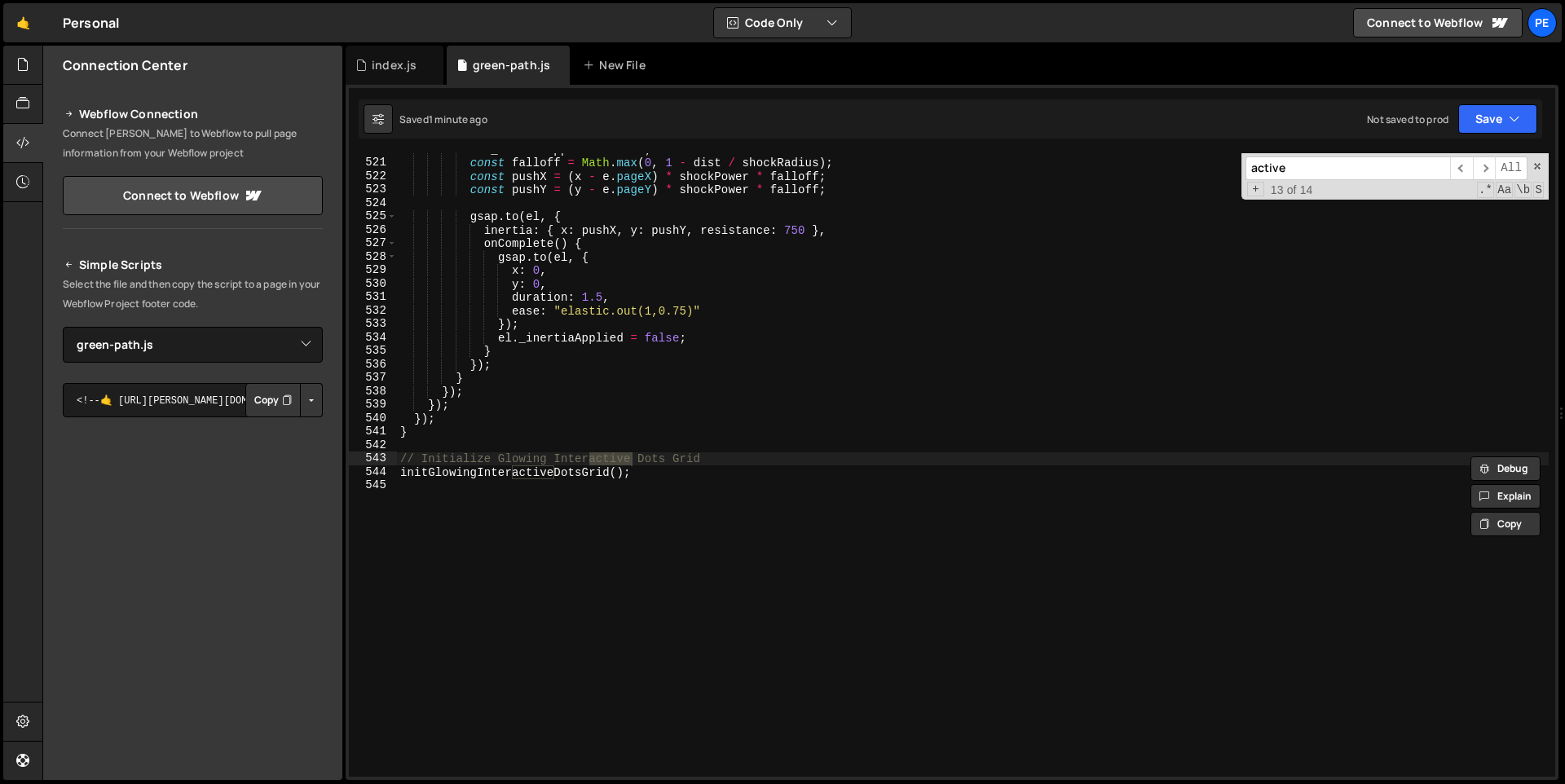
scroll to position [6275, 0]
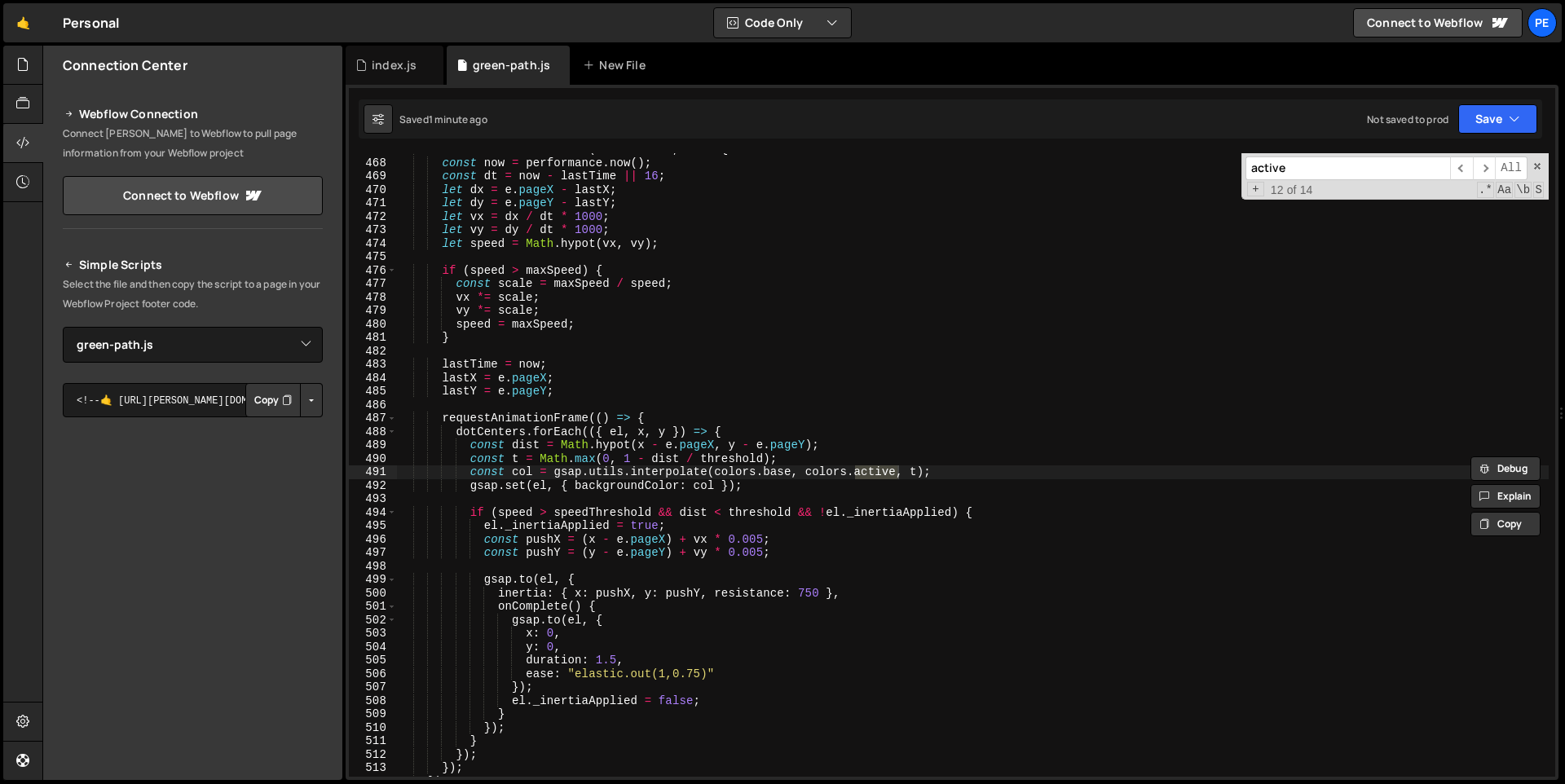
type input "active"
click at [610, 486] on div "window . addEventListener ( "mousemove" , e => { const now = performance . now …" at bounding box center [972, 467] width 1152 height 650
click at [767, 485] on div "window . addEventListener ( "mousemove" , e => { const now = performance . now …" at bounding box center [972, 467] width 1152 height 650
drag, startPoint x: 770, startPoint y: 485, endPoint x: 468, endPoint y: 490, distance: 302.0
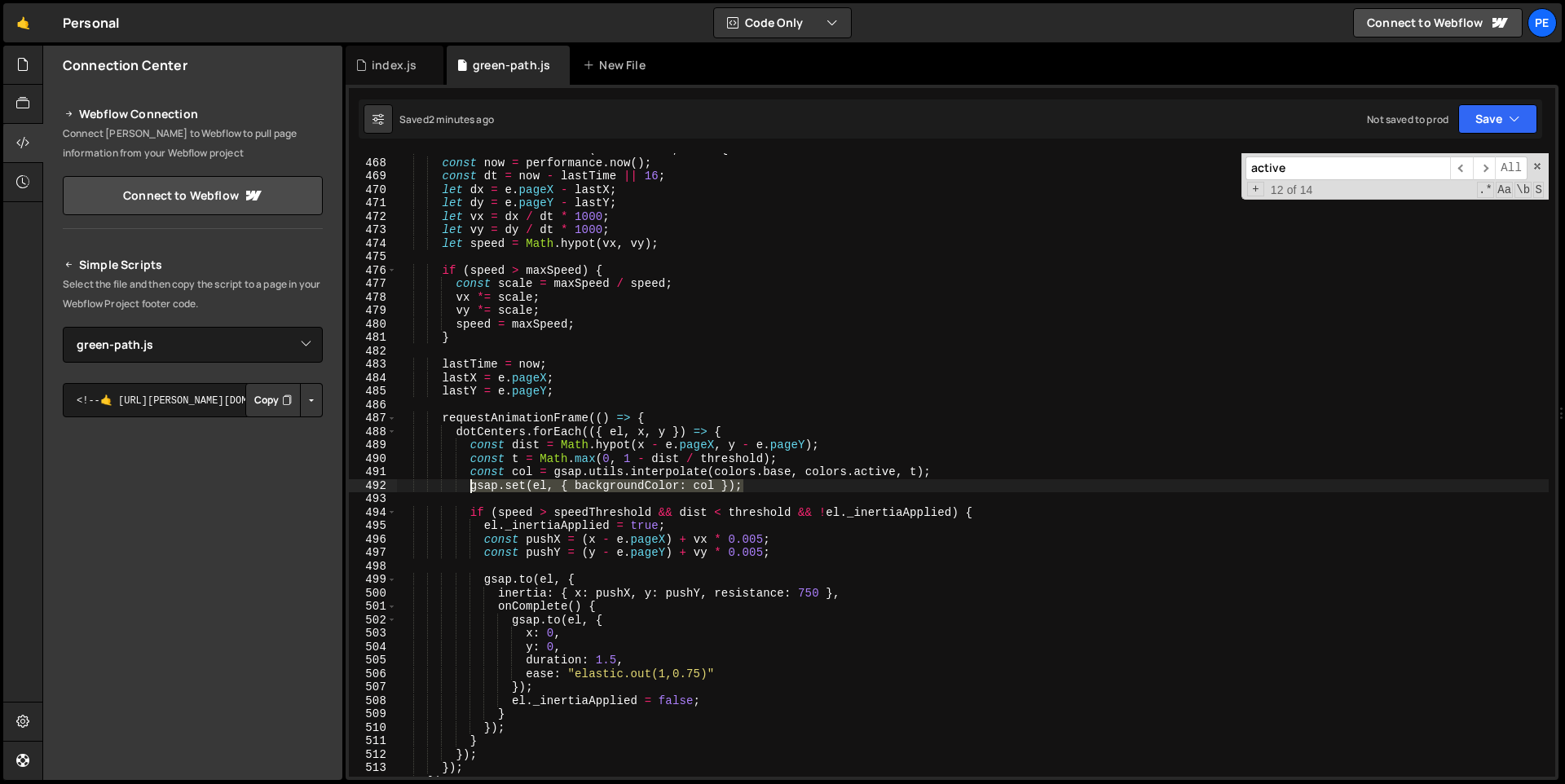
click at [468, 490] on div "window . addEventListener ( "mousemove" , e => { const now = performance . now …" at bounding box center [972, 467] width 1152 height 650
click at [638, 489] on div "window . addEventListener ( "mousemove" , e => { const now = performance . now …" at bounding box center [972, 465] width 1152 height 624
click at [638, 489] on div "window . addEventListener ( "mousemove" , e => { const now = performance . now …" at bounding box center [972, 467] width 1152 height 650
paste textarea "c"
click at [577, 486] on div "window . addEventListener ( "mousemove" , e => { const now = performance . now …" at bounding box center [972, 467] width 1152 height 650
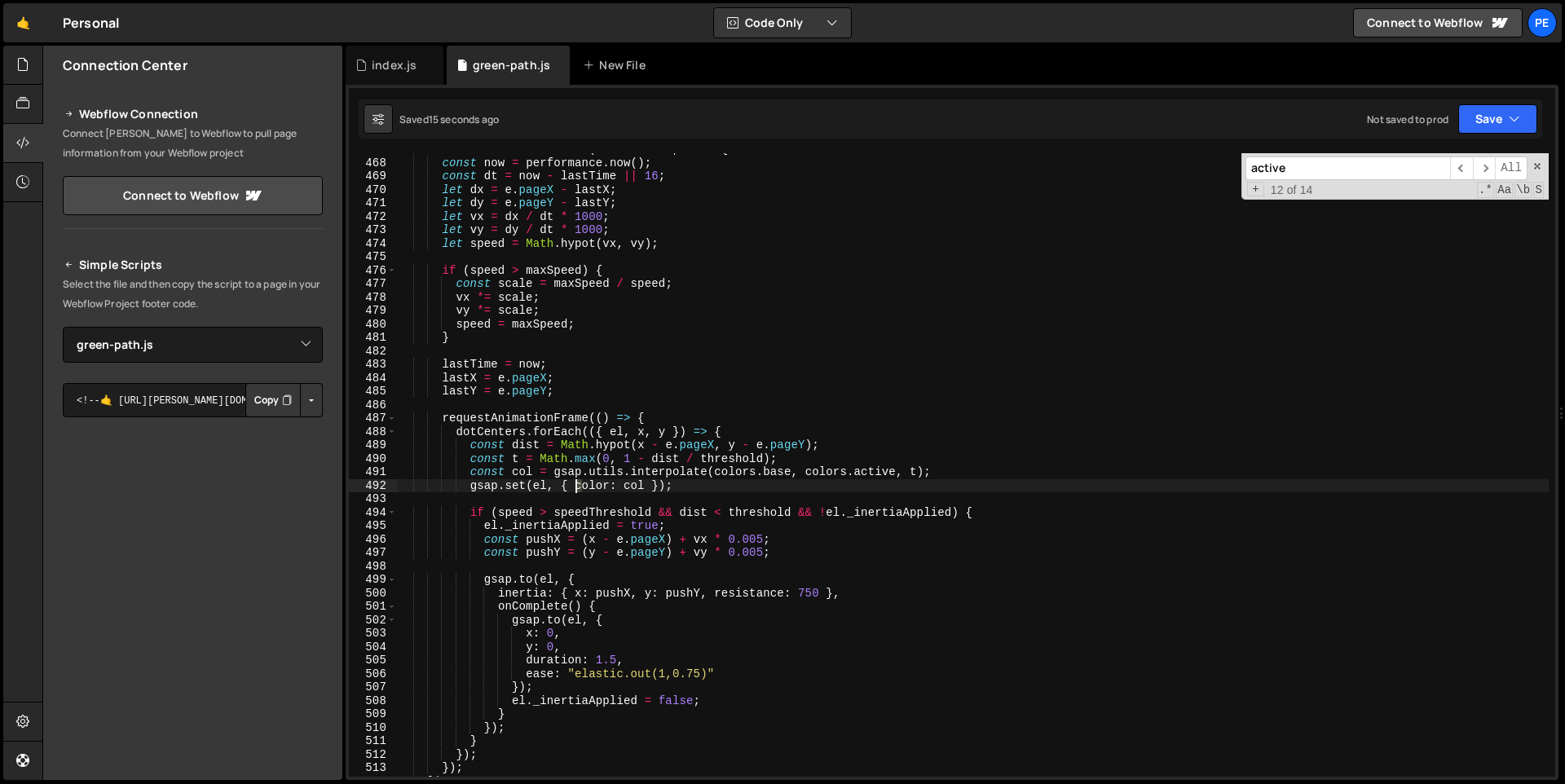
click at [577, 486] on div "window . addEventListener ( "mousemove" , e => { const now = performance . now …" at bounding box center [972, 467] width 1152 height 650
click at [594, 486] on div "window . addEventListener ( "mousemove" , e => { const now = performance . now …" at bounding box center [972, 467] width 1152 height 650
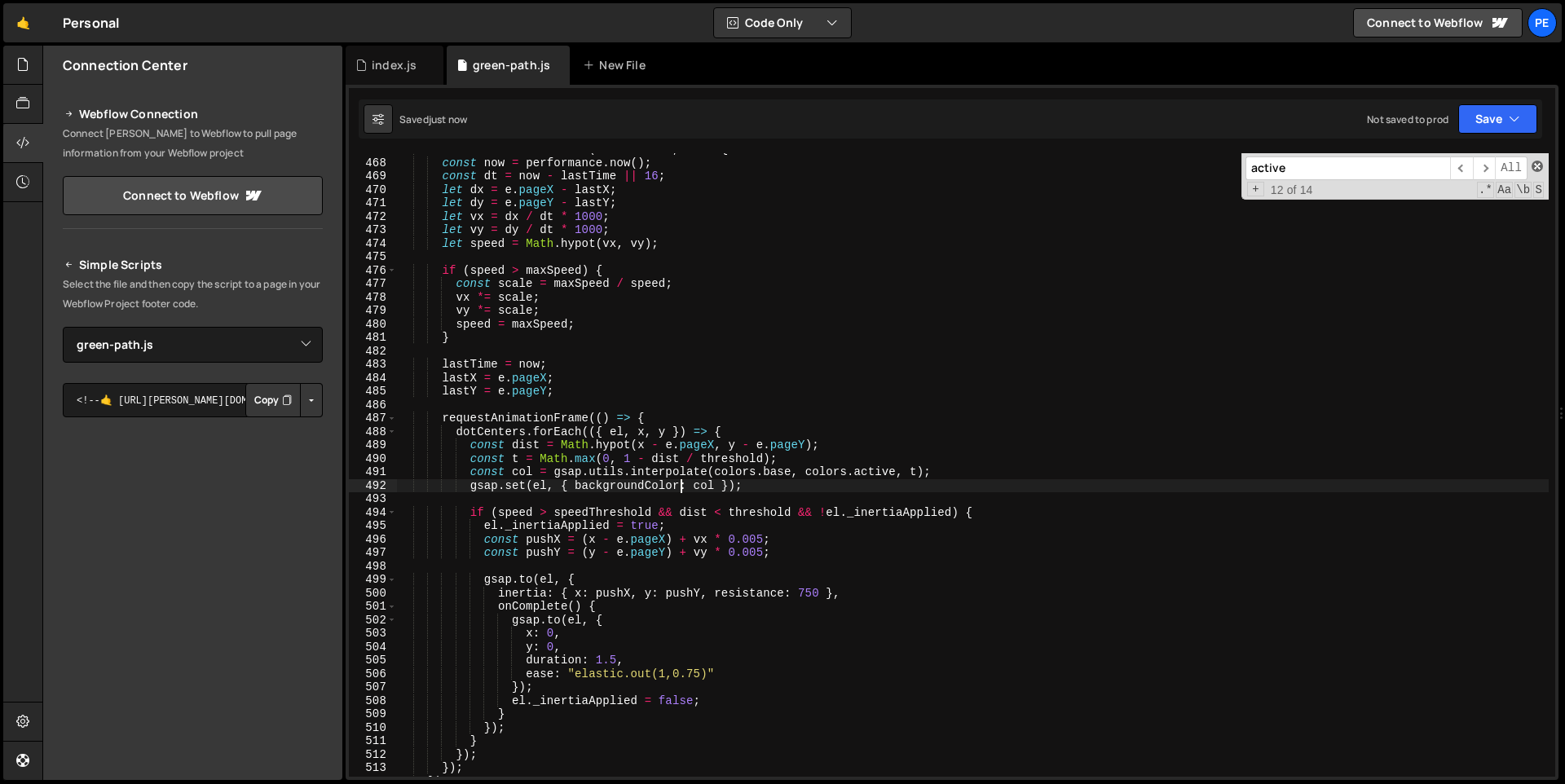
type textarea "gsap.set(el, { backgroundColor: col });"
click at [1536, 169] on span at bounding box center [1537, 166] width 12 height 12
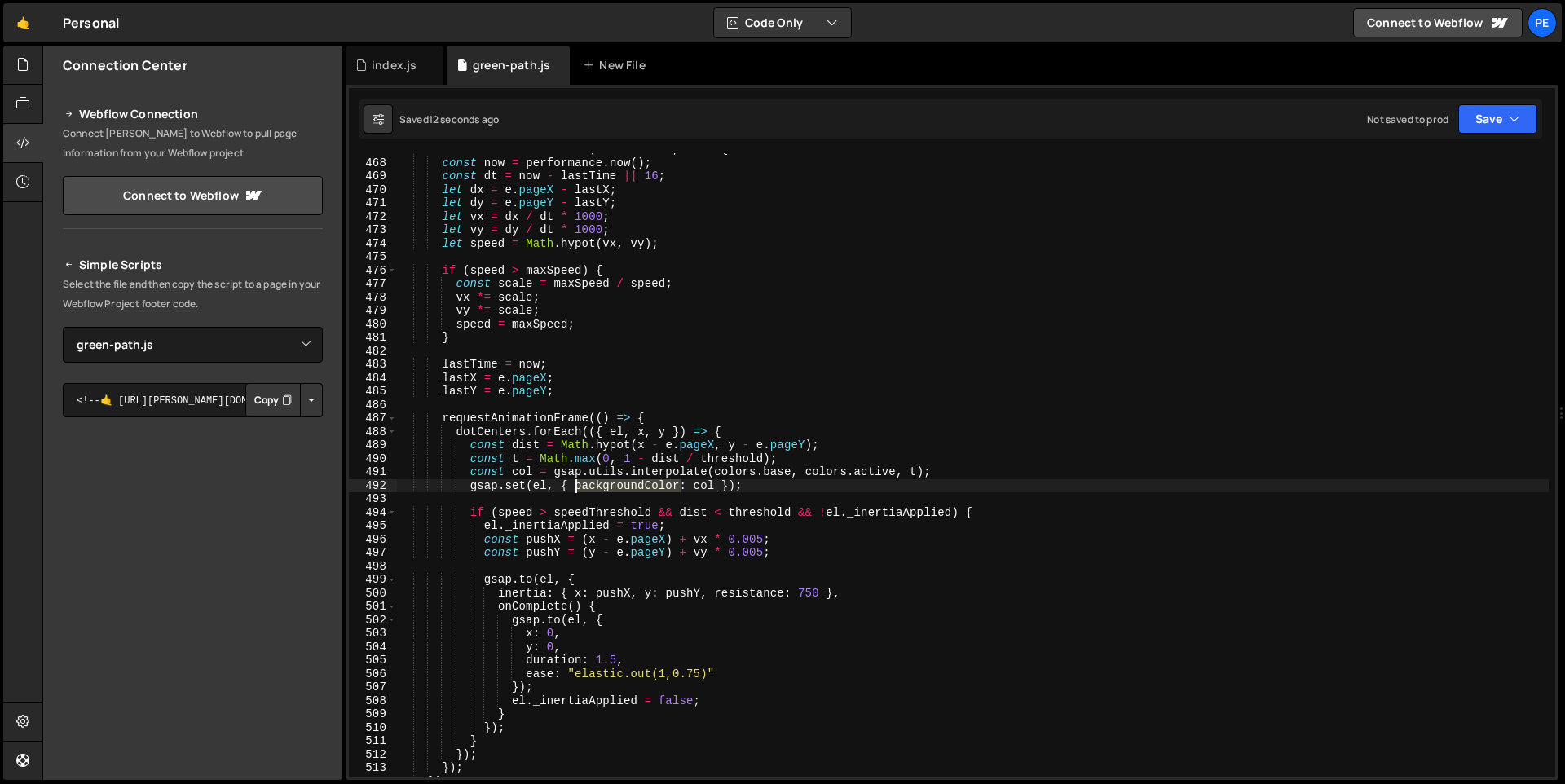
drag, startPoint x: 682, startPoint y: 484, endPoint x: 576, endPoint y: 484, distance: 106.0
click at [576, 484] on div "window . addEventListener ( "mousemove" , e => { const now = performance . now …" at bounding box center [972, 467] width 1152 height 650
type input "backgroundColor"
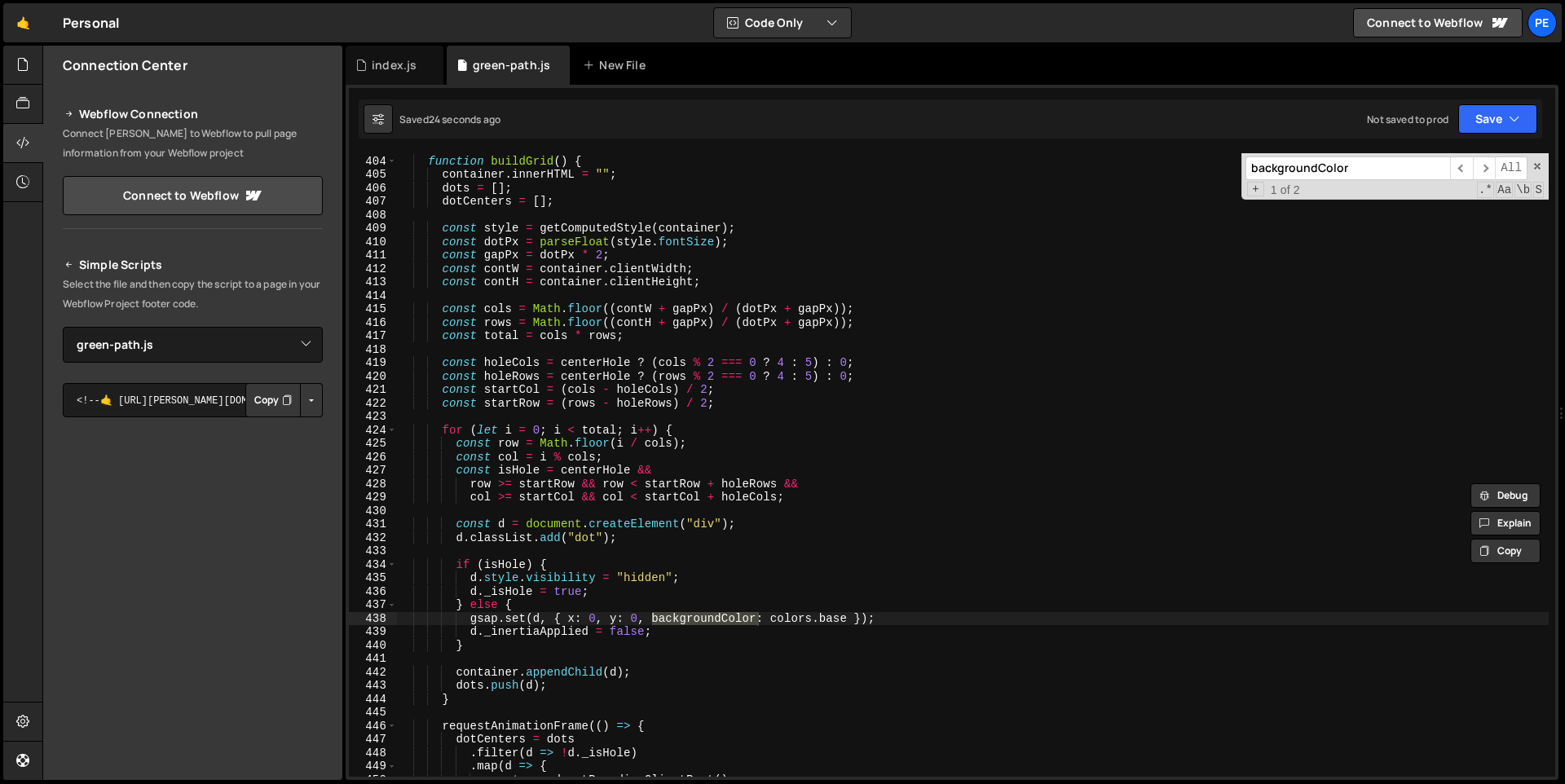
scroll to position [5481, 0]
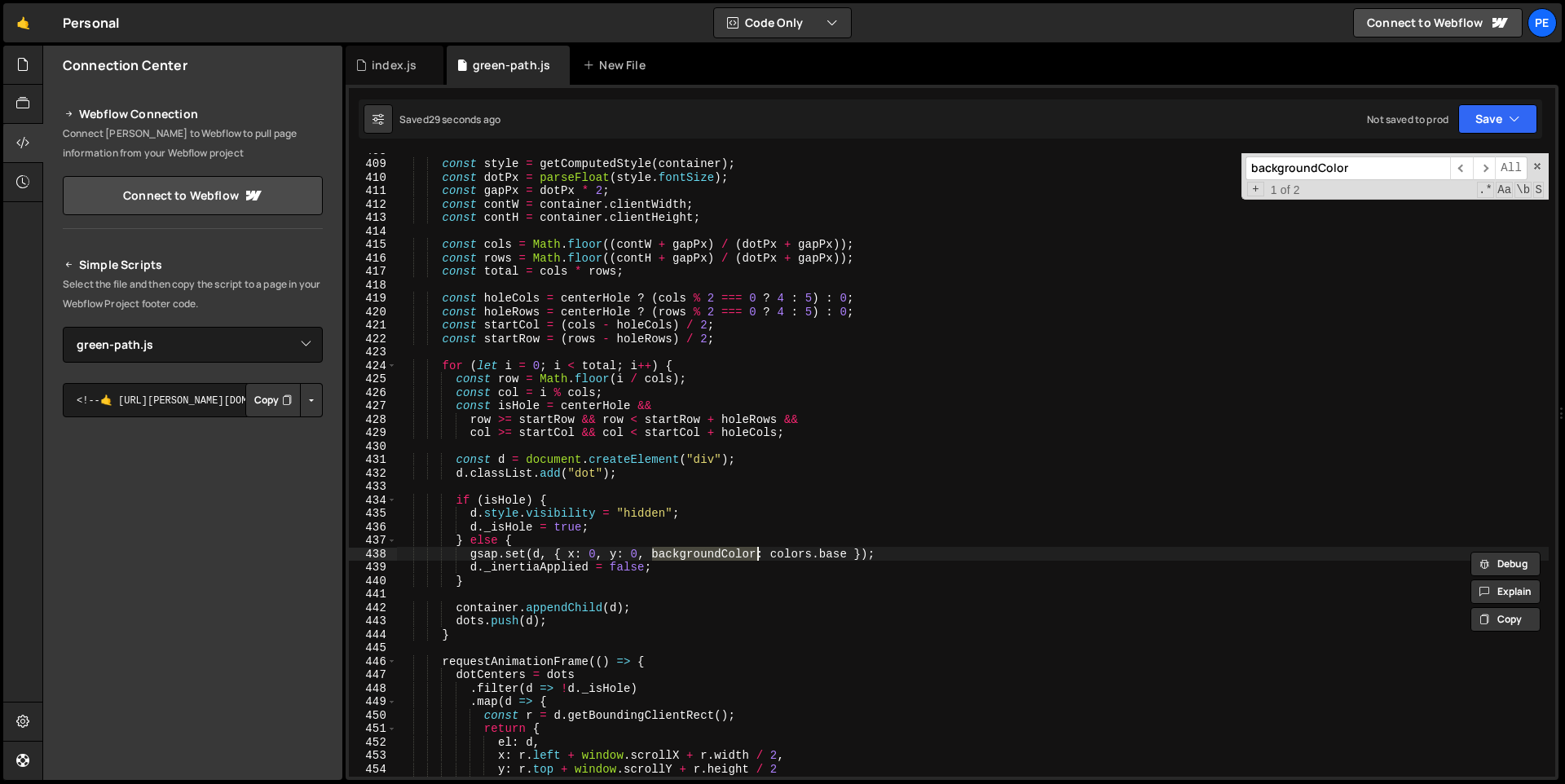
click at [713, 555] on div "const style = getComputedStyle ( container ) ; const dotPx = parseFloat ( style…" at bounding box center [972, 465] width 1152 height 624
click at [713, 555] on div "const style = getComputedStyle ( container ) ; const dotPx = parseFloat ( style…" at bounding box center [972, 468] width 1152 height 650
drag, startPoint x: 898, startPoint y: 554, endPoint x: 469, endPoint y: 555, distance: 429.0
click at [469, 555] on div "const style = getComputedStyle ( container ) ; const dotPx = parseFloat ( style…" at bounding box center [972, 468] width 1152 height 650
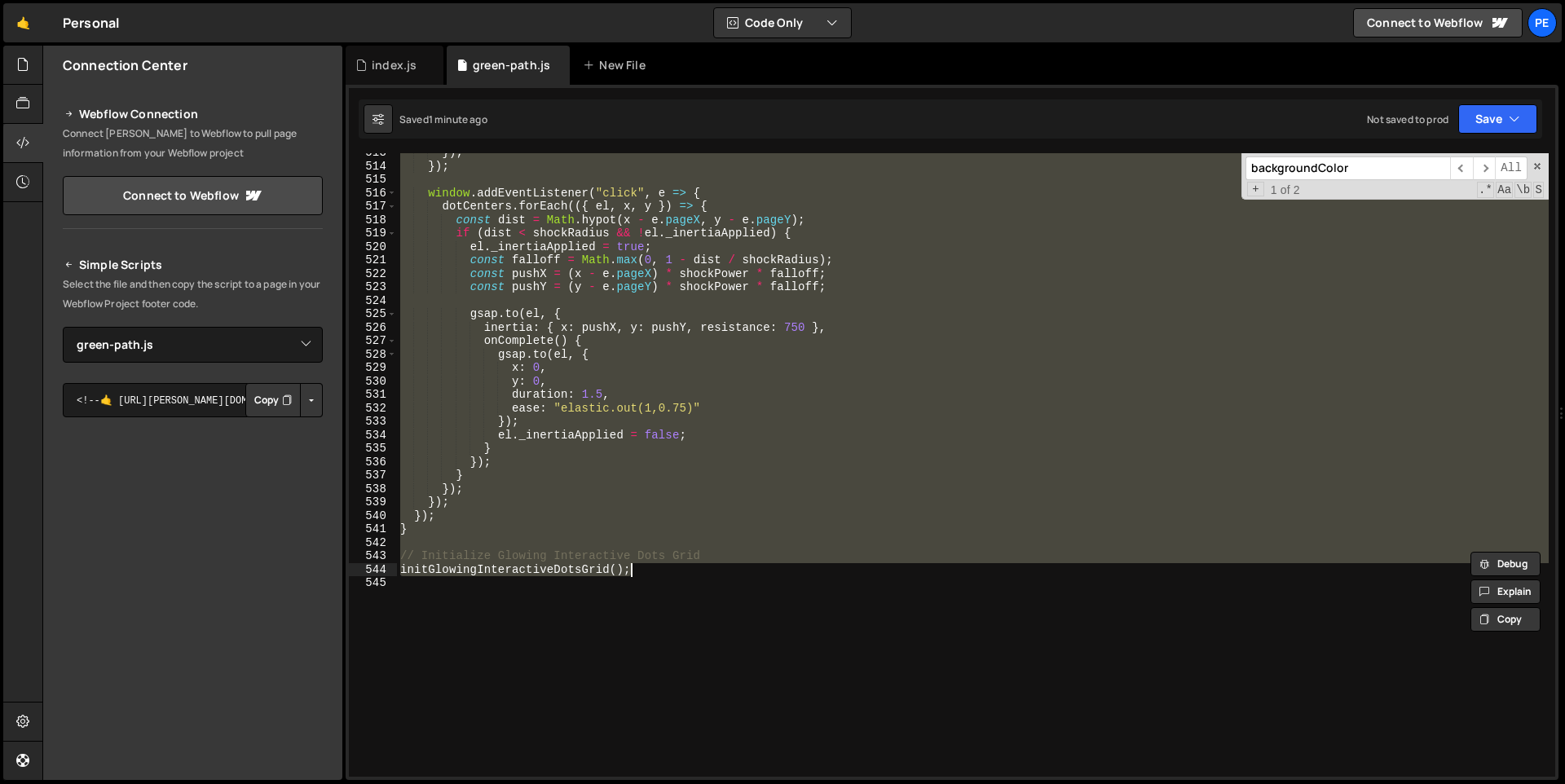
scroll to position [6891, 0]
drag, startPoint x: 399, startPoint y: 236, endPoint x: 834, endPoint y: 569, distance: 547.8
click at [834, 569] on div "}) ; }) ; window . addEventListener ( "click" , e => { dotCenters . forEach (({…" at bounding box center [972, 471] width 1152 height 650
click at [866, 331] on div "}) ; }) ; window . addEventListener ( "click" , e => { dotCenters . forEach (({…" at bounding box center [972, 465] width 1152 height 624
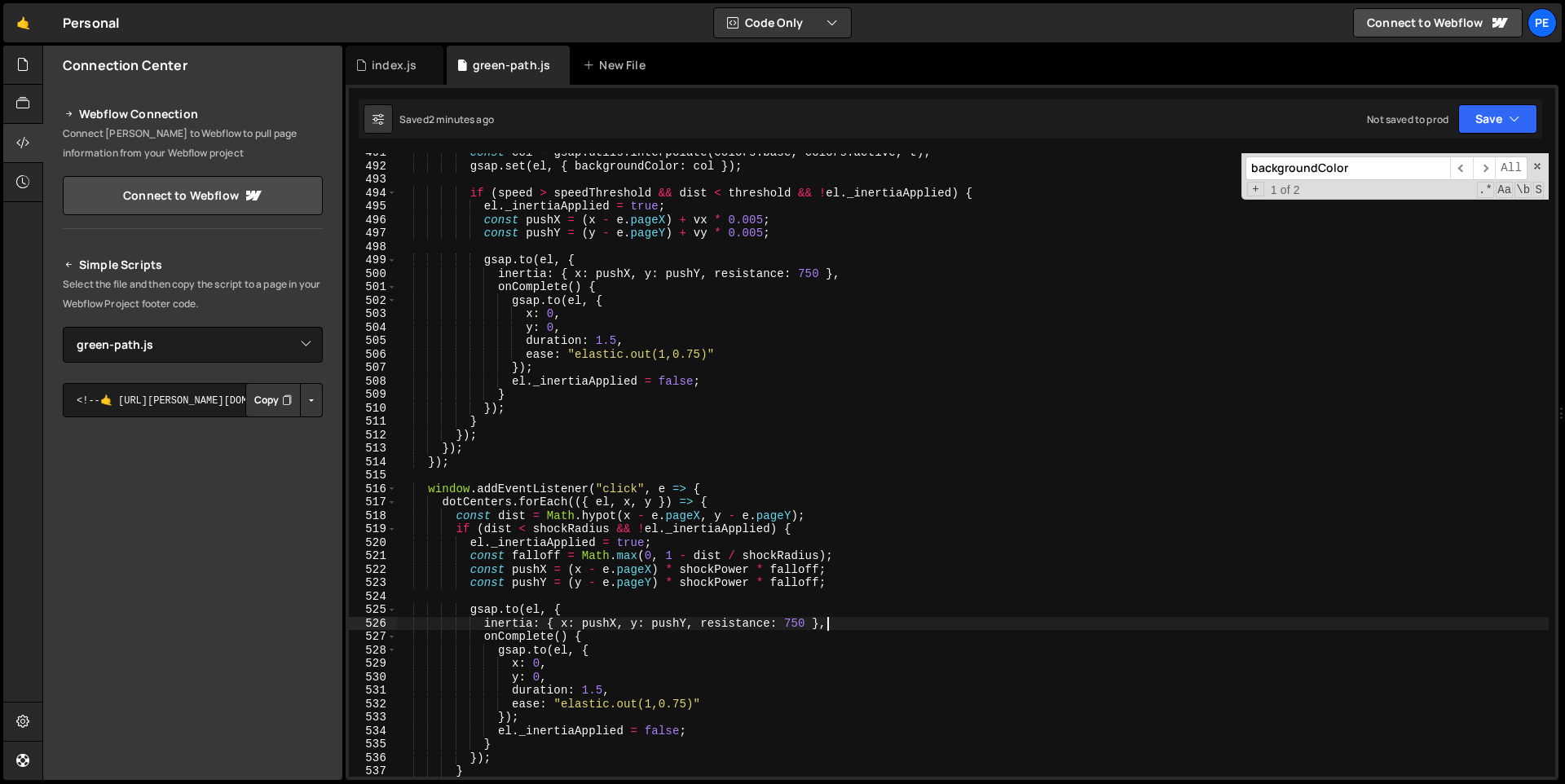
scroll to position [6469, 0]
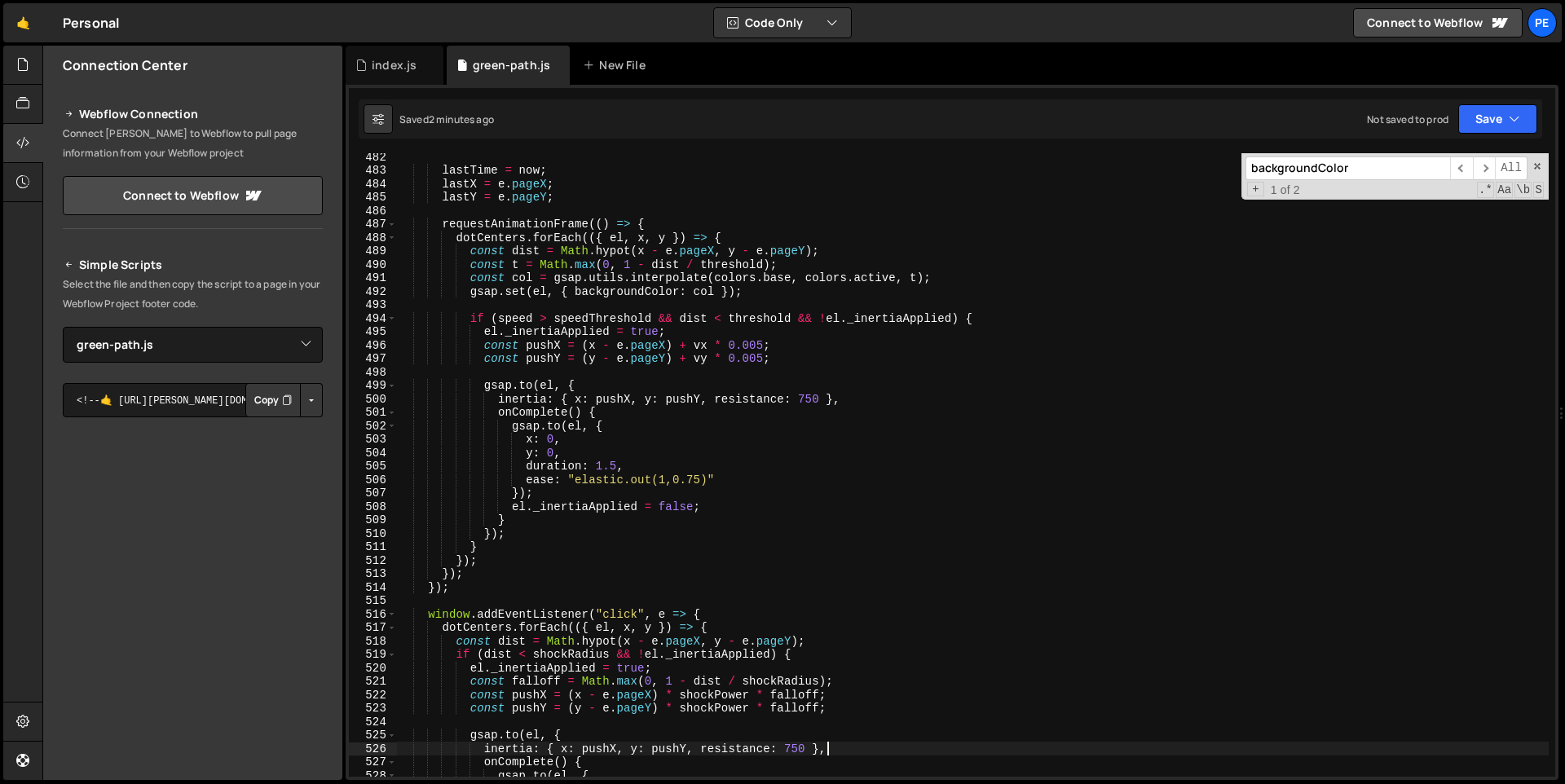
click at [1368, 170] on input "backgroundColor" at bounding box center [1347, 168] width 205 height 23
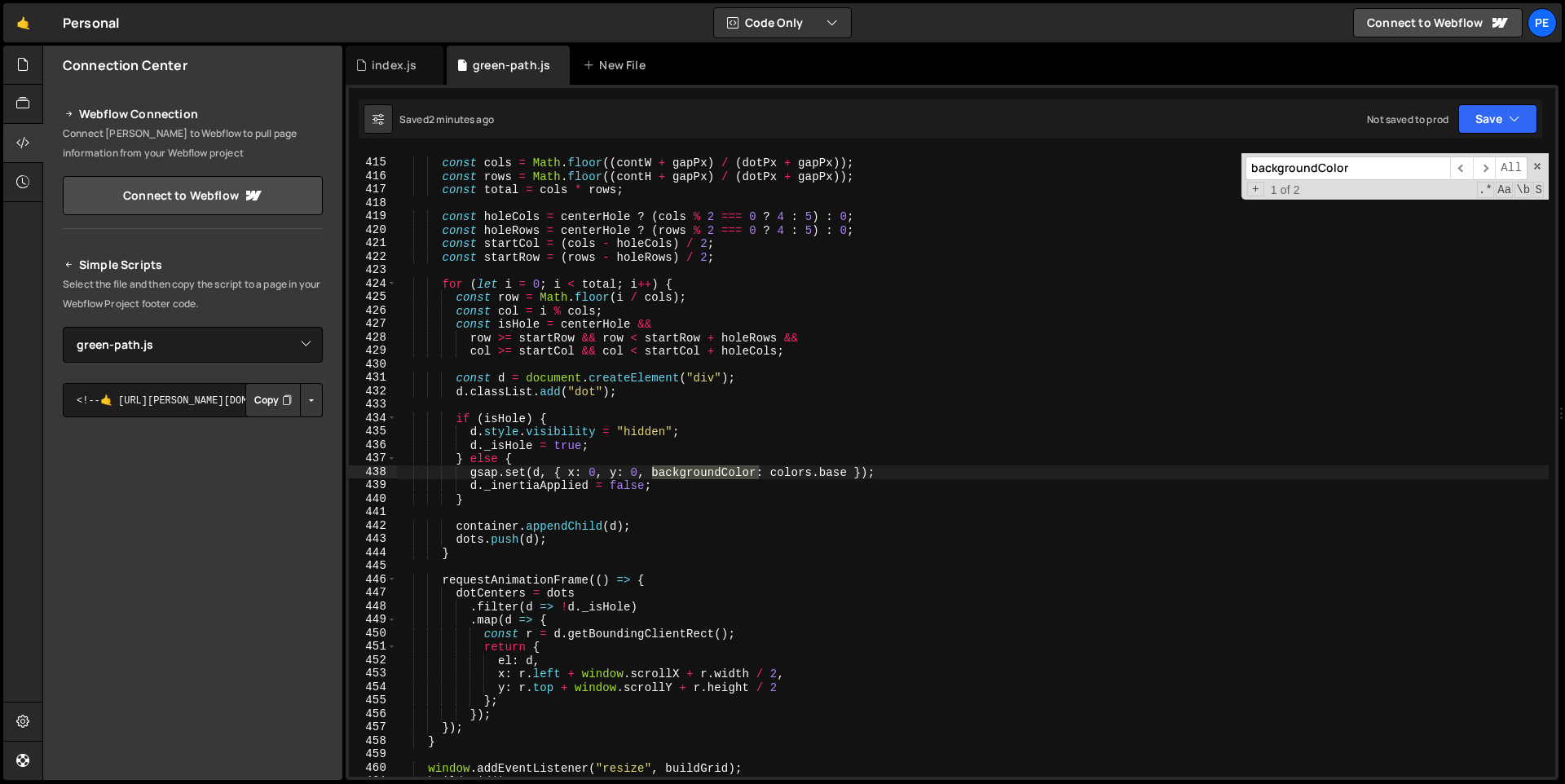
scroll to position [5563, 0]
click at [722, 473] on div "const cols = Math . floor (( contW + gapPx ) / ( dotPx + gapPx )) ; const rows …" at bounding box center [972, 465] width 1152 height 624
click at [722, 473] on div "const cols = Math . floor (( contW + gapPx ) / ( dotPx + gapPx )) ; const rows …" at bounding box center [972, 467] width 1152 height 650
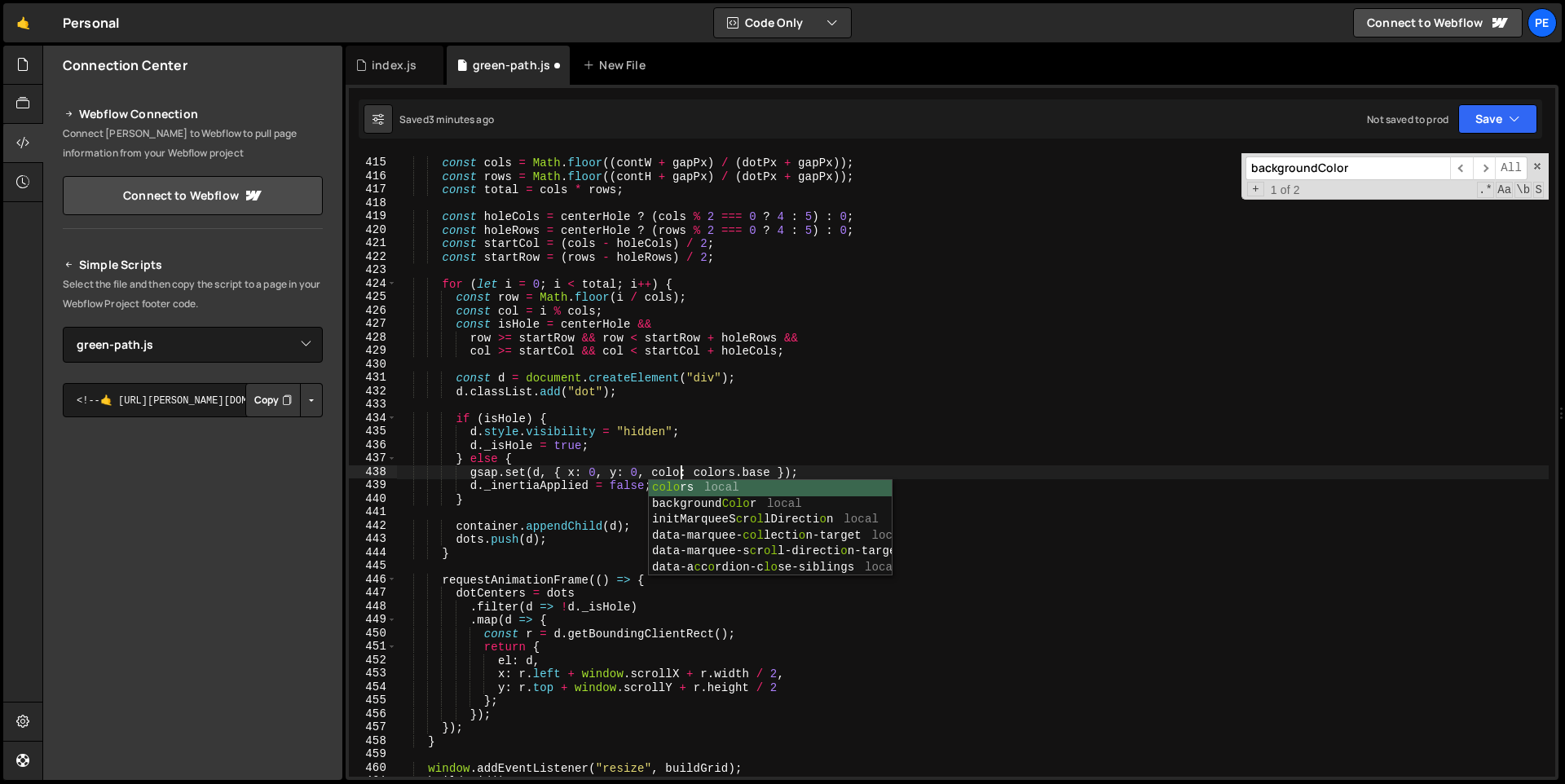
scroll to position [0, 20]
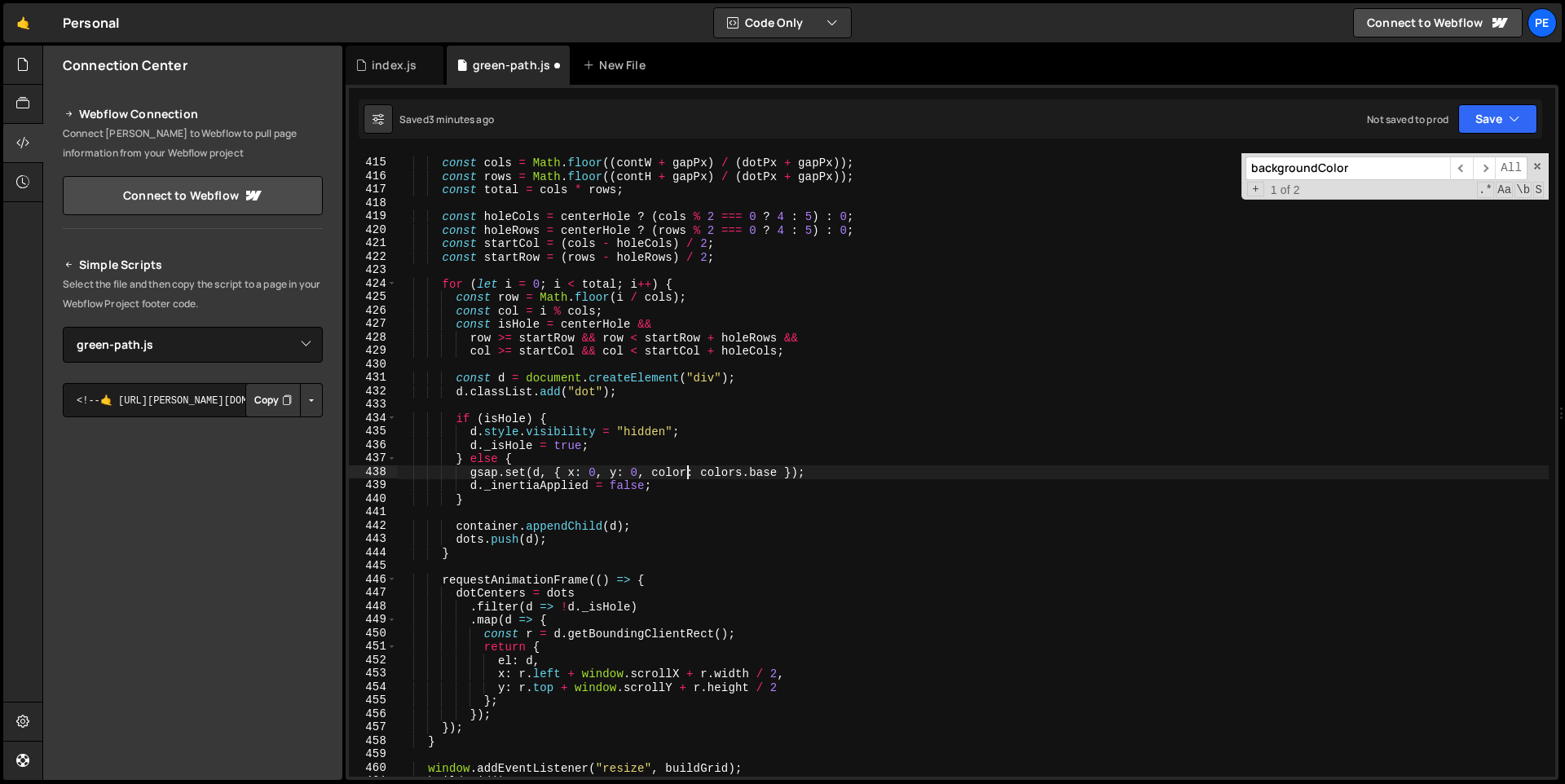
click at [670, 474] on div "const cols = Math . floor (( contW + gapPx ) / ( dotPx + gapPx )) ; const rows …" at bounding box center [972, 467] width 1152 height 650
click at [1368, 170] on input "backgroundColor" at bounding box center [1347, 168] width 205 height 23
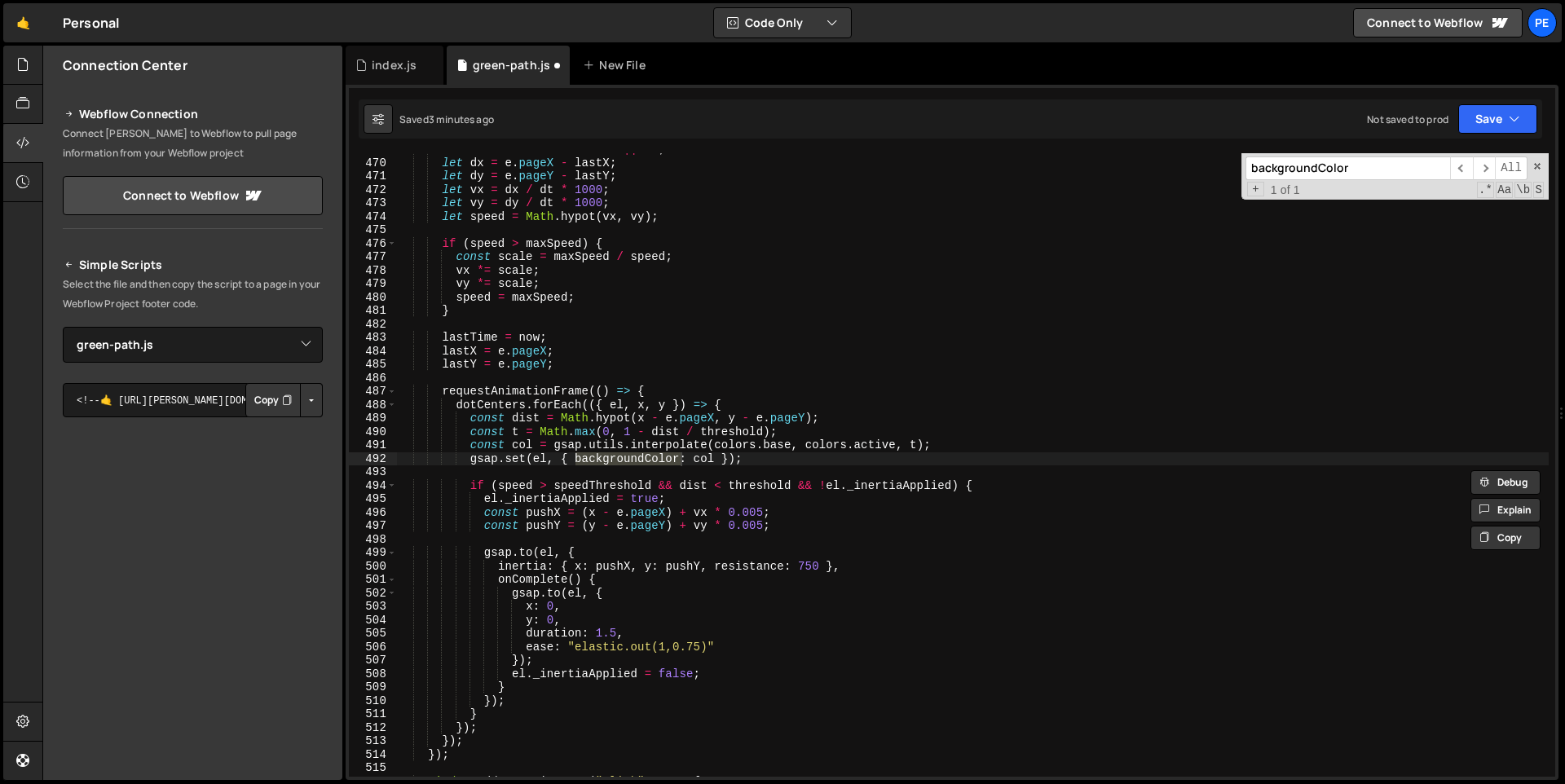
scroll to position [6302, 0]
click at [603, 461] on div "const dt = now - lastTime || 16 ; let dx = e . pageX - lastX ; let dy = e . pag…" at bounding box center [972, 465] width 1152 height 624
click at [603, 461] on div "const dt = now - lastTime || 16 ; let dx = e . pageX - lastX ; let dy = e . pag…" at bounding box center [972, 467] width 1152 height 650
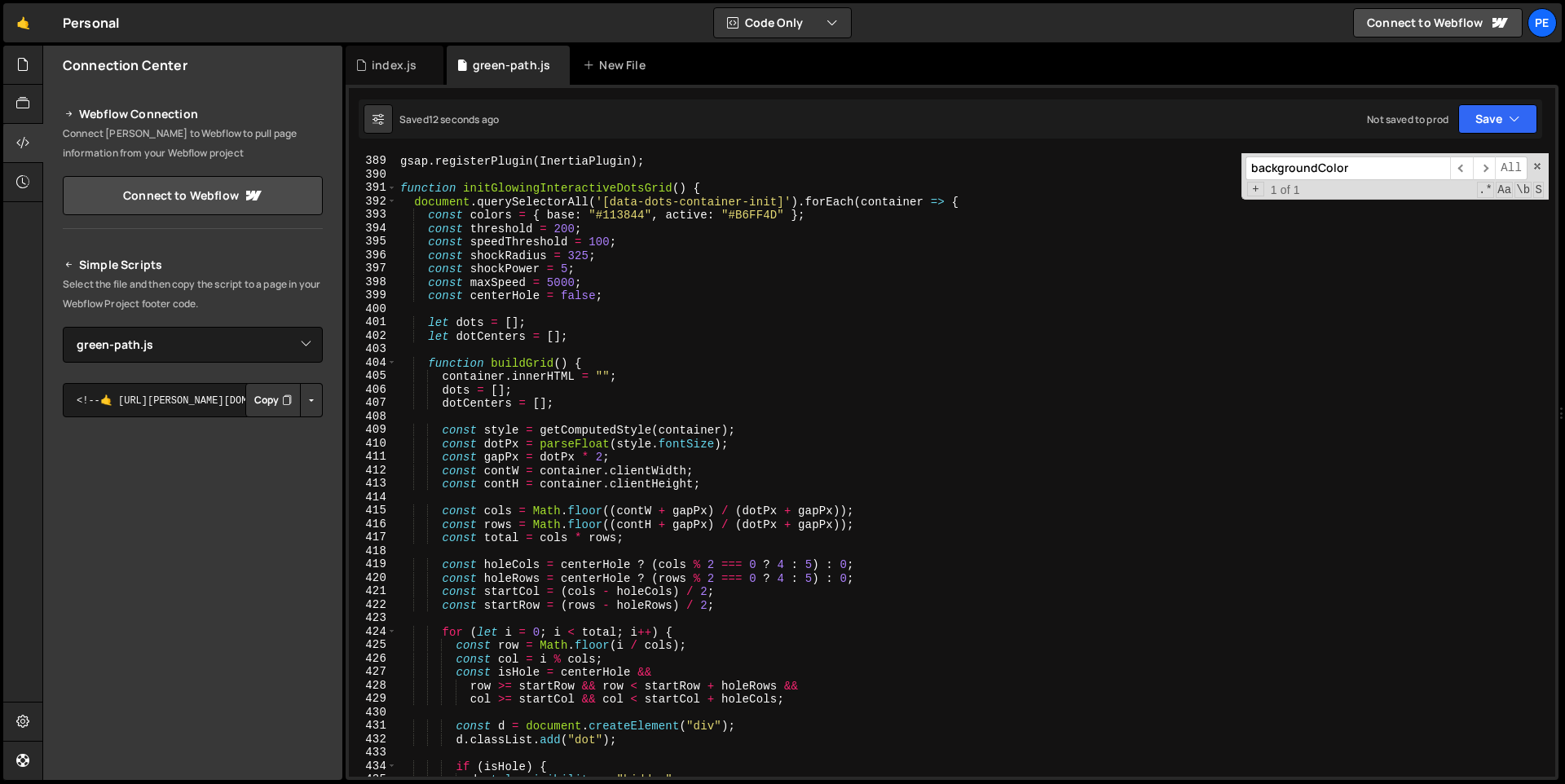
scroll to position [5045, 0]
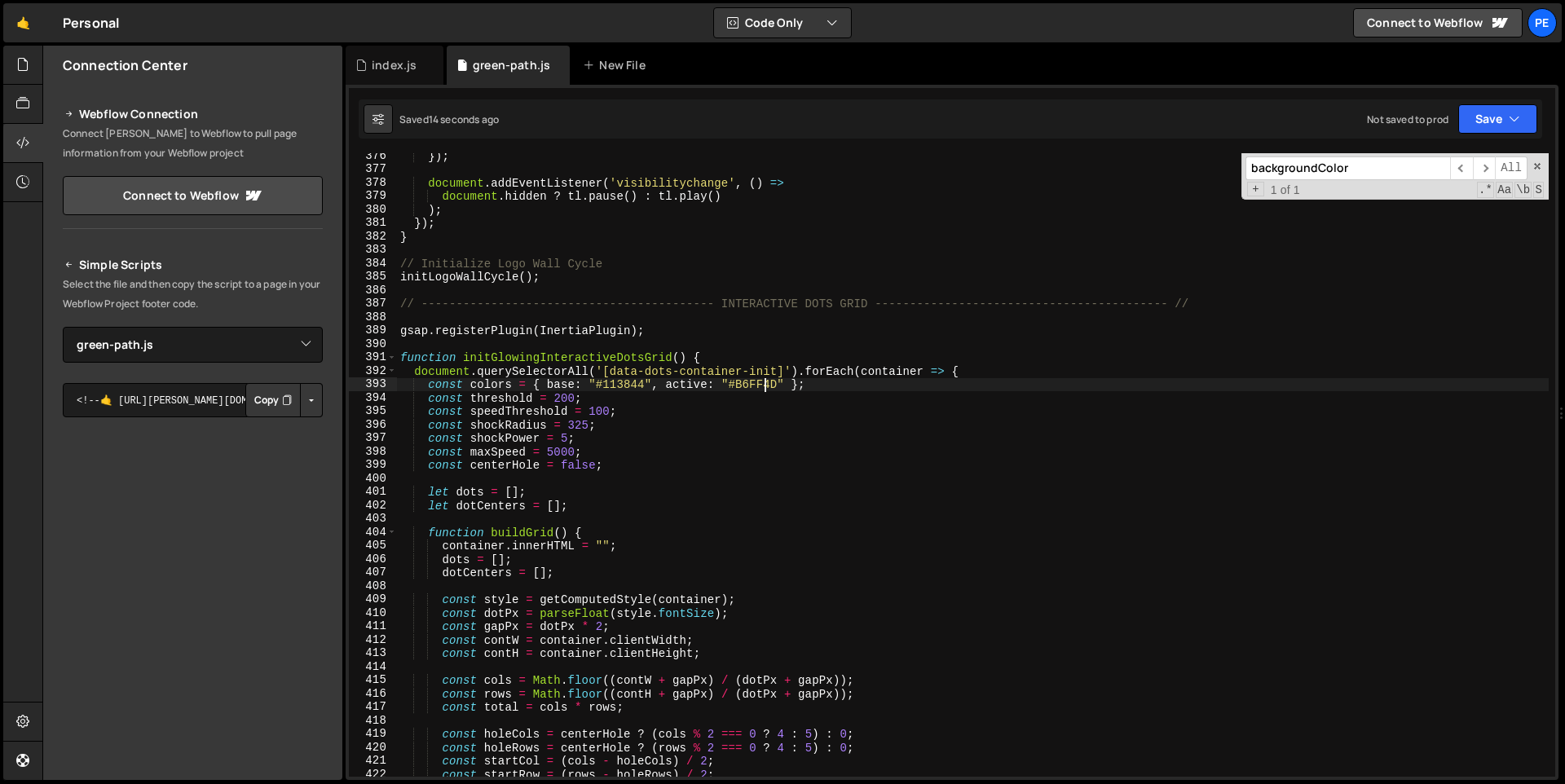
click at [763, 385] on div "}) ; document . addEventListener ( 'visibilitychange' , ( ) => document . hidde…" at bounding box center [972, 474] width 1152 height 650
click at [630, 387] on div "}) ; document . addEventListener ( 'visibilitychange' , ( ) => document . hidde…" at bounding box center [972, 474] width 1152 height 650
paste textarea "B6FF4D"
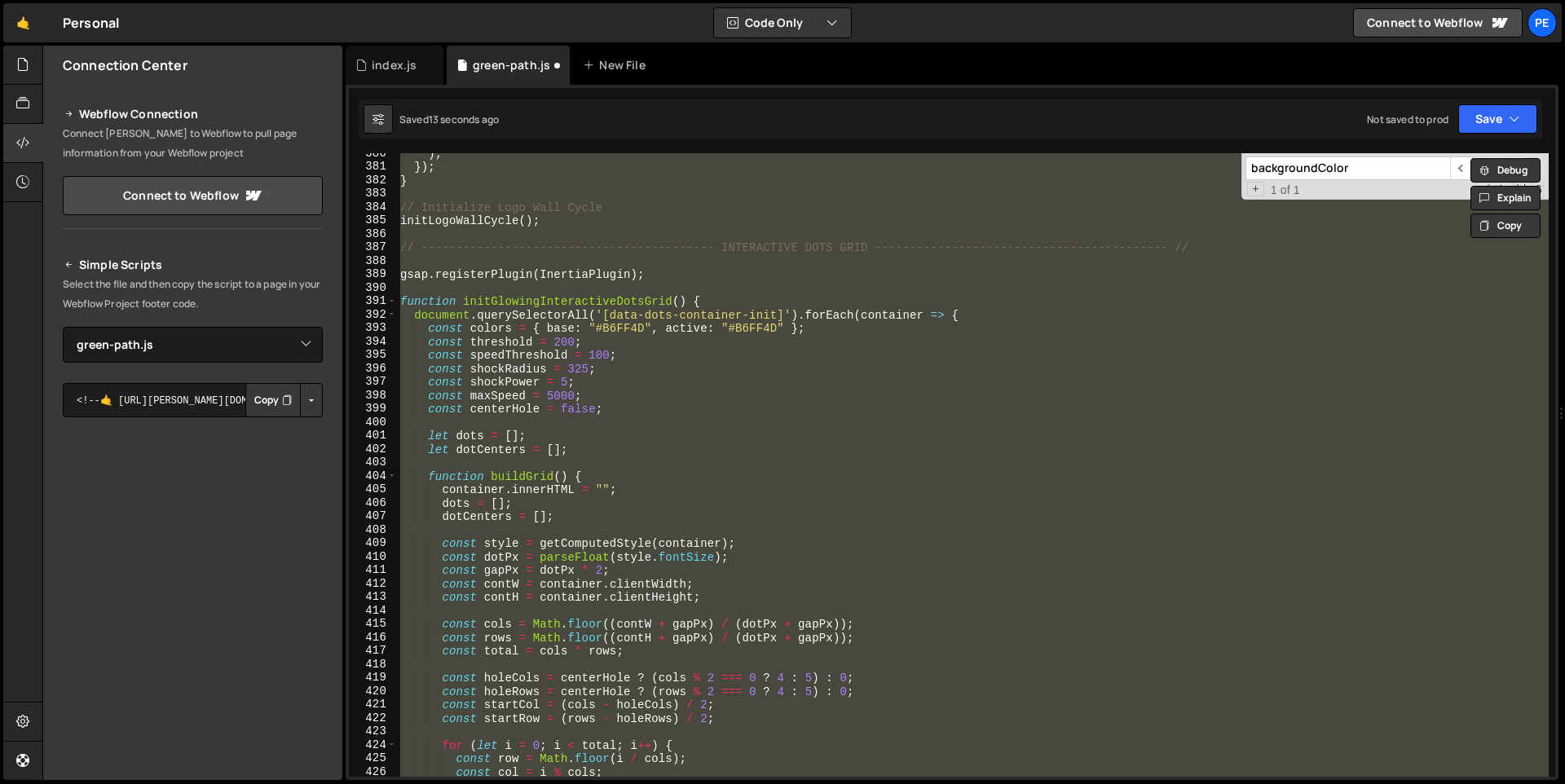
scroll to position [4959, 0]
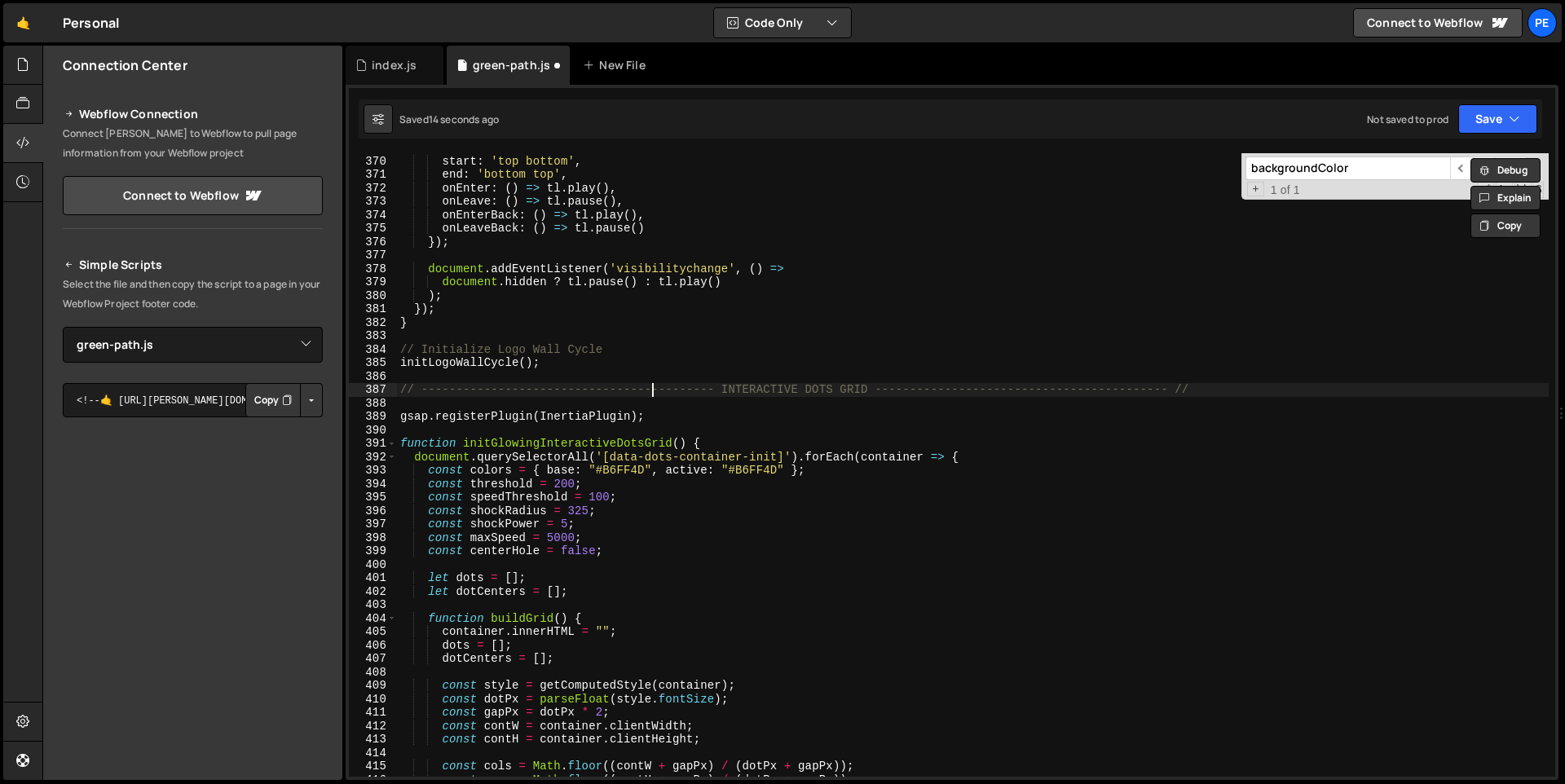
click at [654, 394] on div "trigger : root , start : 'top bottom' , end : 'bottom top' , onEnter : ( ) => t…" at bounding box center [972, 466] width 1152 height 650
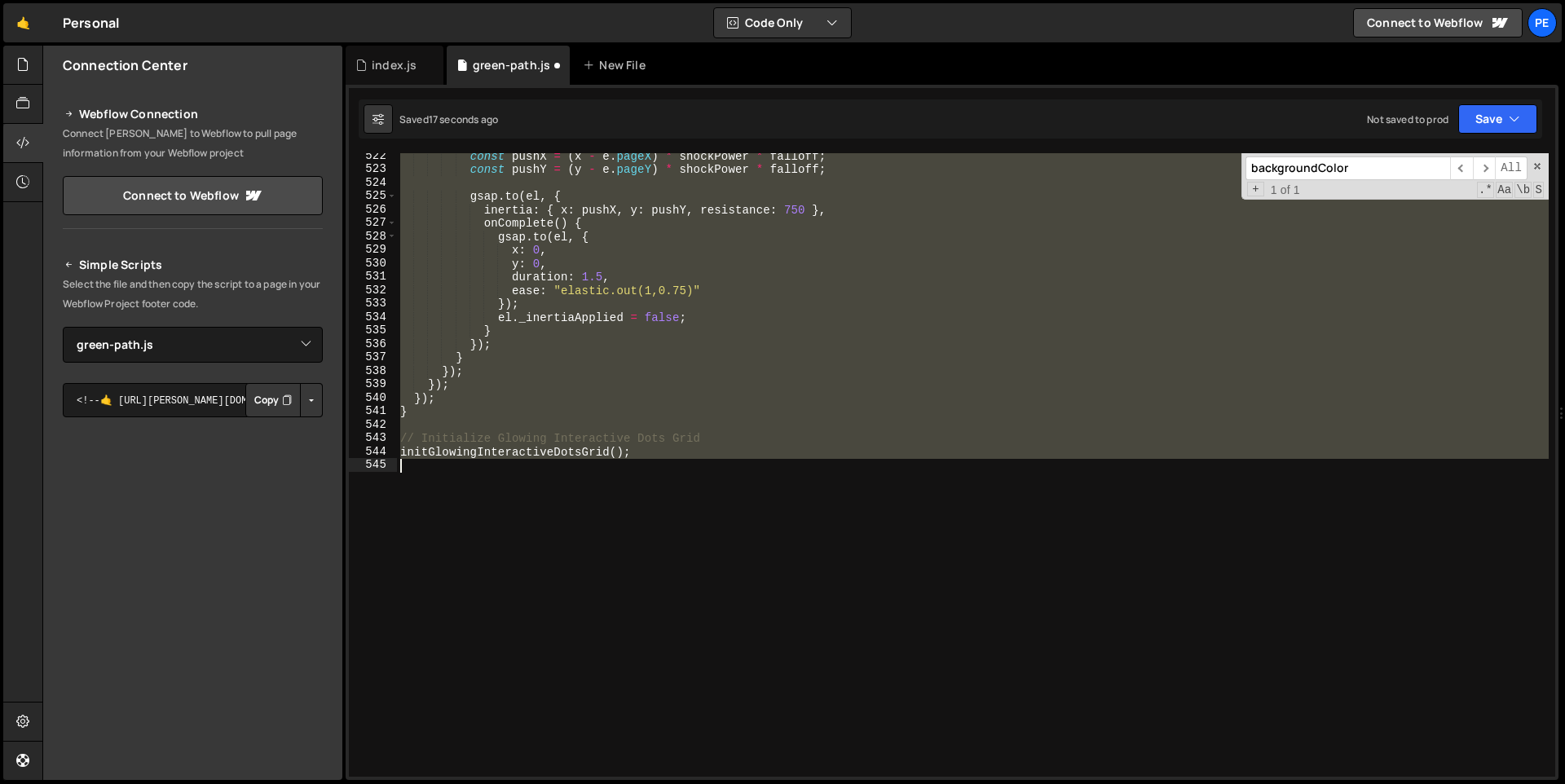
scroll to position [7009, 0]
drag, startPoint x: 397, startPoint y: 387, endPoint x: 965, endPoint y: 487, distance: 576.7
click at [965, 487] on div "const pushX = ( x - e . pageX ) * shockPower * falloff ; const pushY = ( y - e …" at bounding box center [972, 474] width 1152 height 650
type textarea "initGlowingInteractiveDotsGrid();"
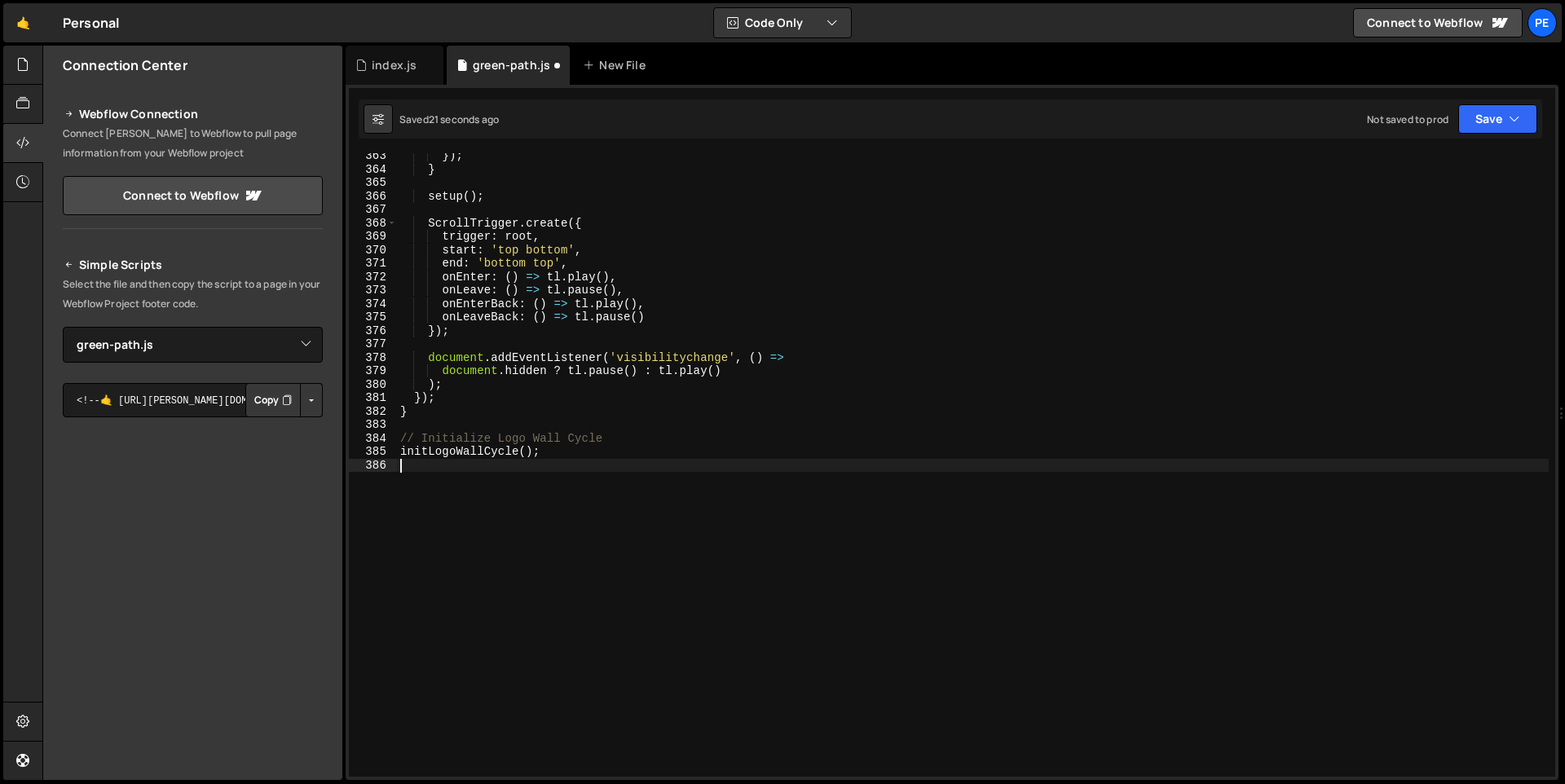
scroll to position [4870, 0]
